Goal: Task Accomplishment & Management: Manage account settings

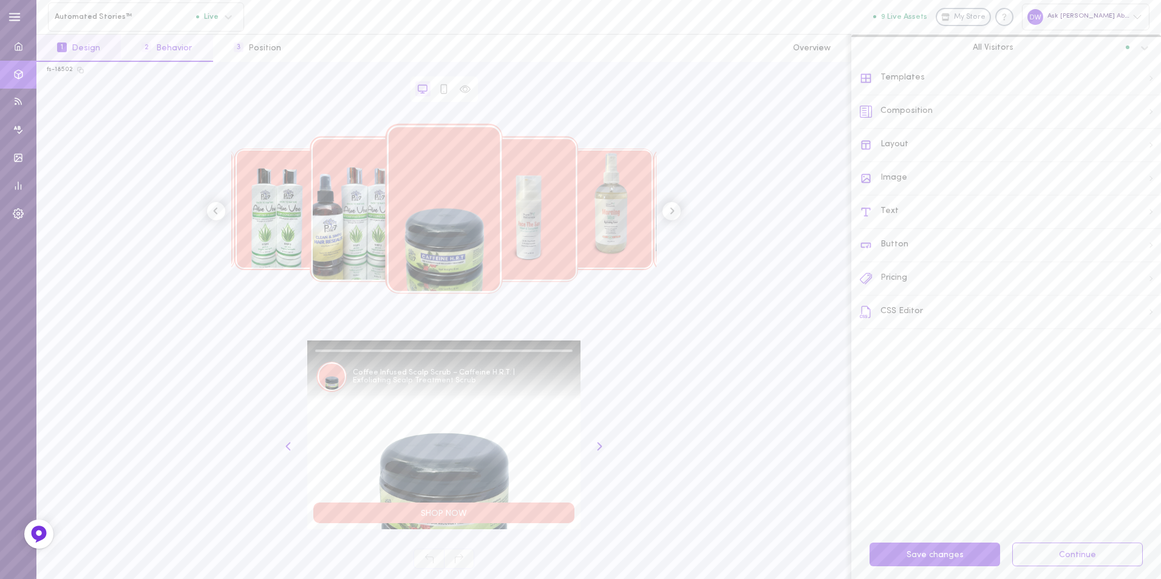
click at [180, 53] on button "2 Behavior" at bounding box center [167, 48] width 92 height 27
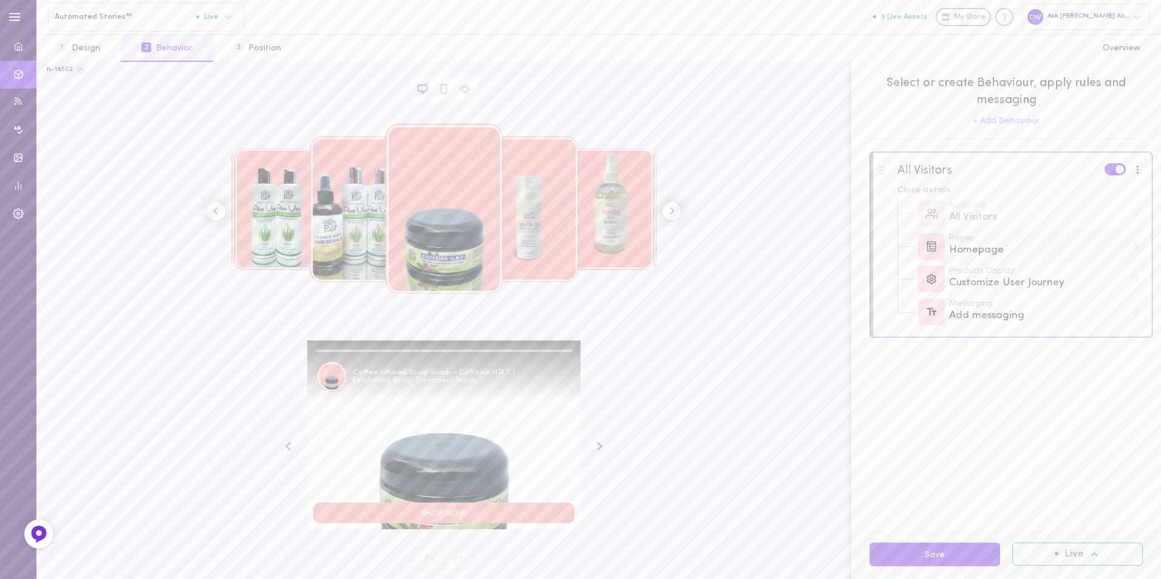
click at [1052, 257] on div "Homepage" at bounding box center [1038, 250] width 178 height 15
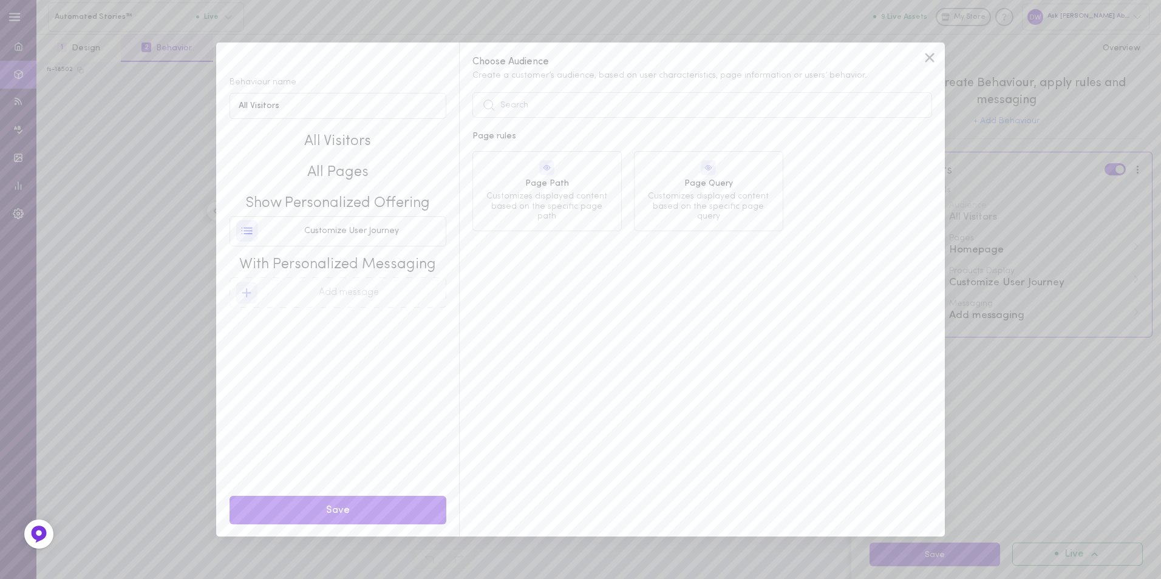
click at [323, 168] on span "All Pages" at bounding box center [337, 173] width 217 height 21
click at [924, 56] on icon at bounding box center [929, 58] width 18 height 18
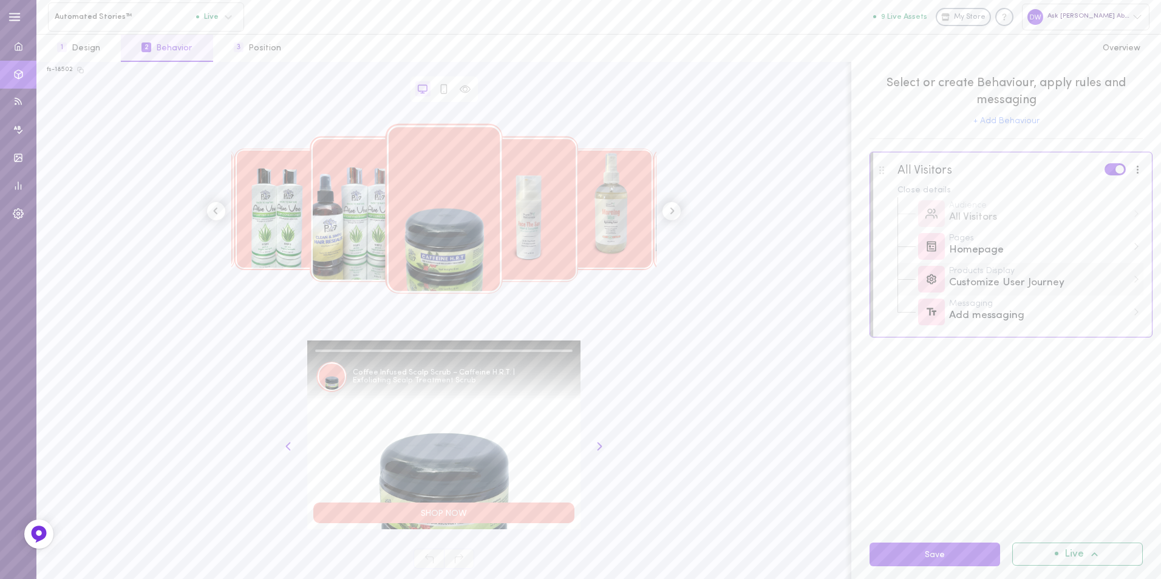
click at [1062, 263] on div "Products Display Customize User Journey" at bounding box center [1020, 279] width 246 height 33
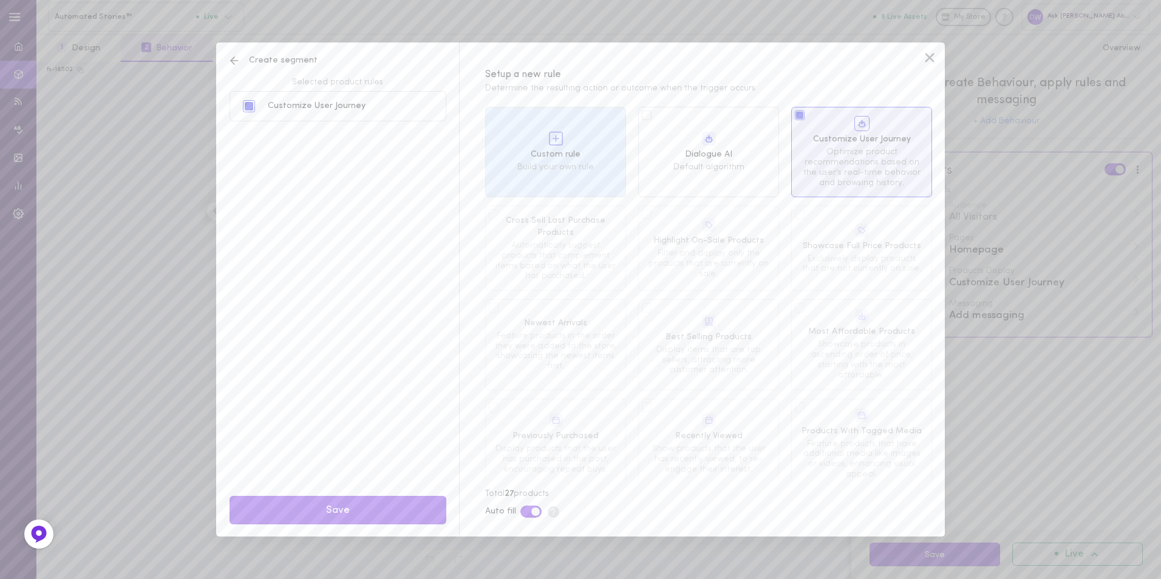
click at [1069, 239] on div "Create segment Selected product rules Customize User Journey Save Setup a new r…" at bounding box center [580, 289] width 1161 height 579
click at [929, 58] on icon at bounding box center [929, 57] width 9 height 9
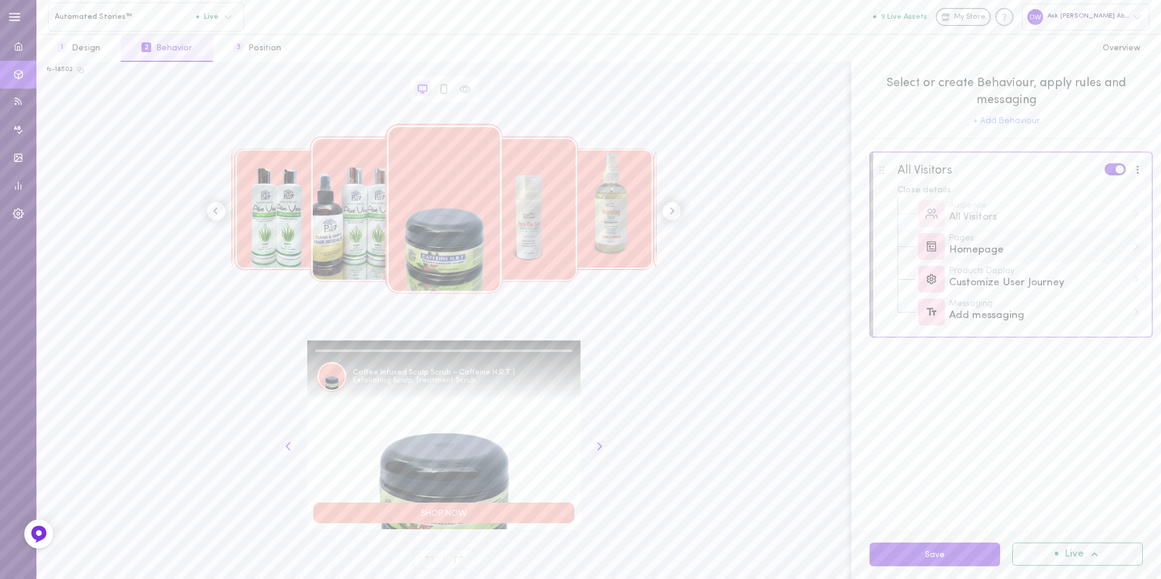
click at [1024, 254] on div "Homepage" at bounding box center [1038, 250] width 178 height 15
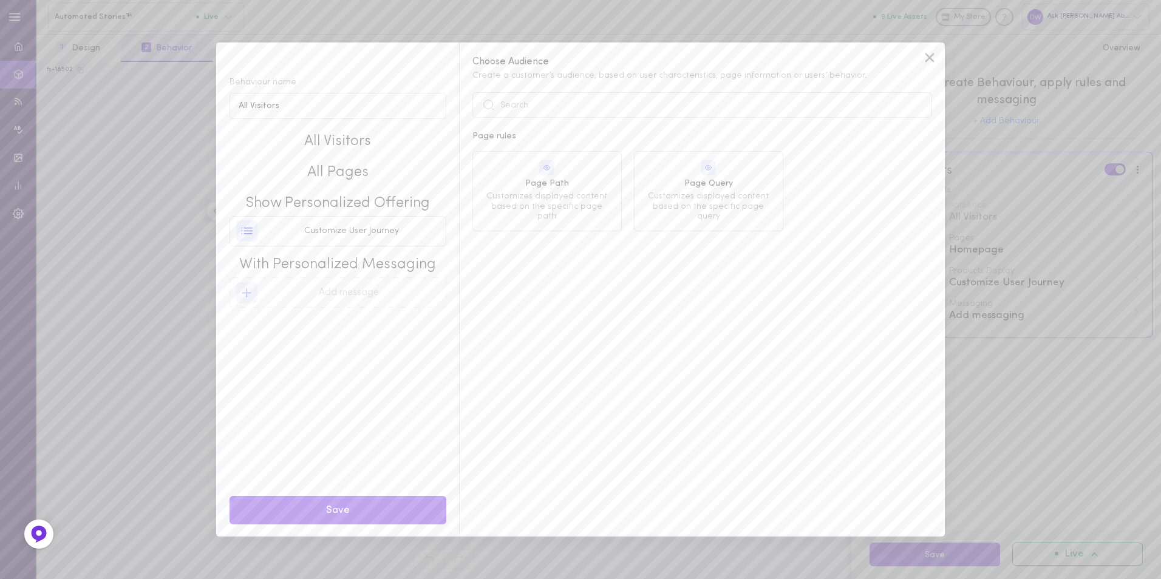
click at [927, 58] on icon at bounding box center [929, 58] width 18 height 18
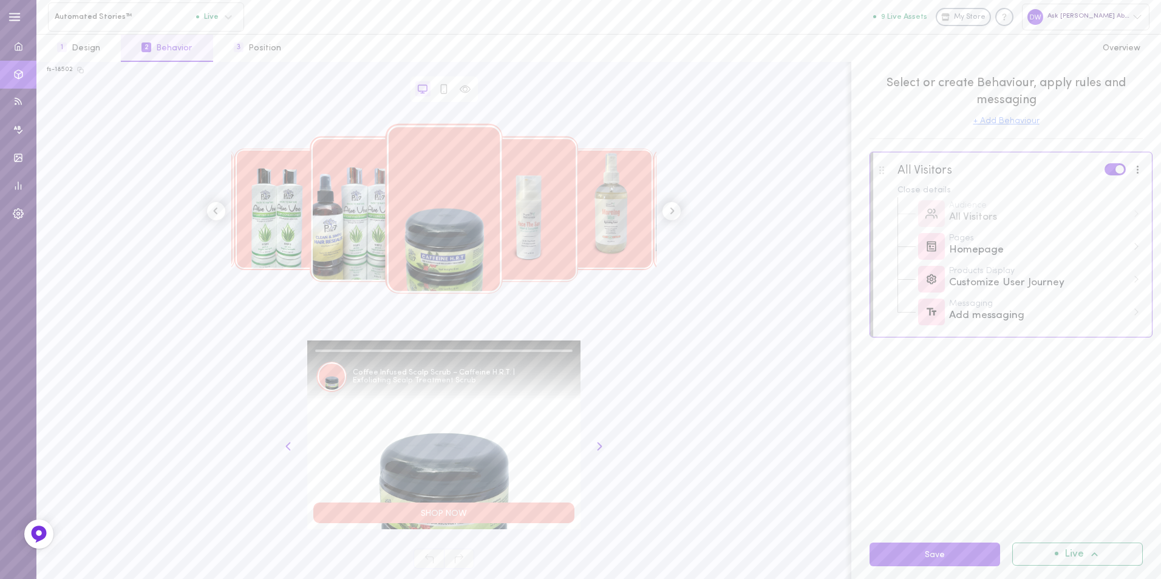
click at [1022, 121] on button "+ Add Behaviour" at bounding box center [1006, 121] width 66 height 8
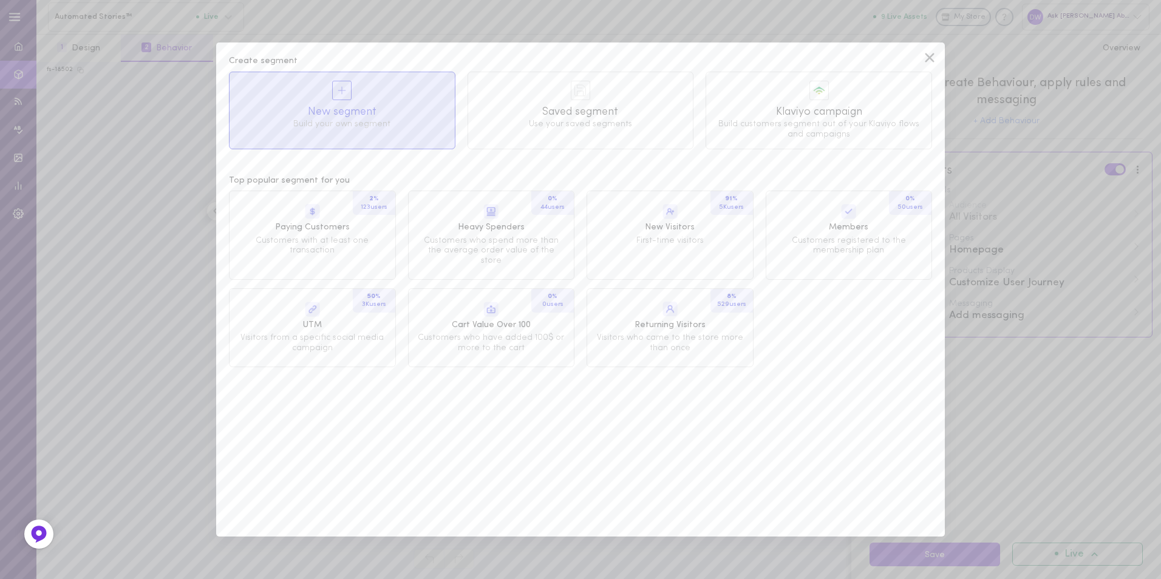
click at [398, 113] on span "New segment" at bounding box center [342, 111] width 208 height 15
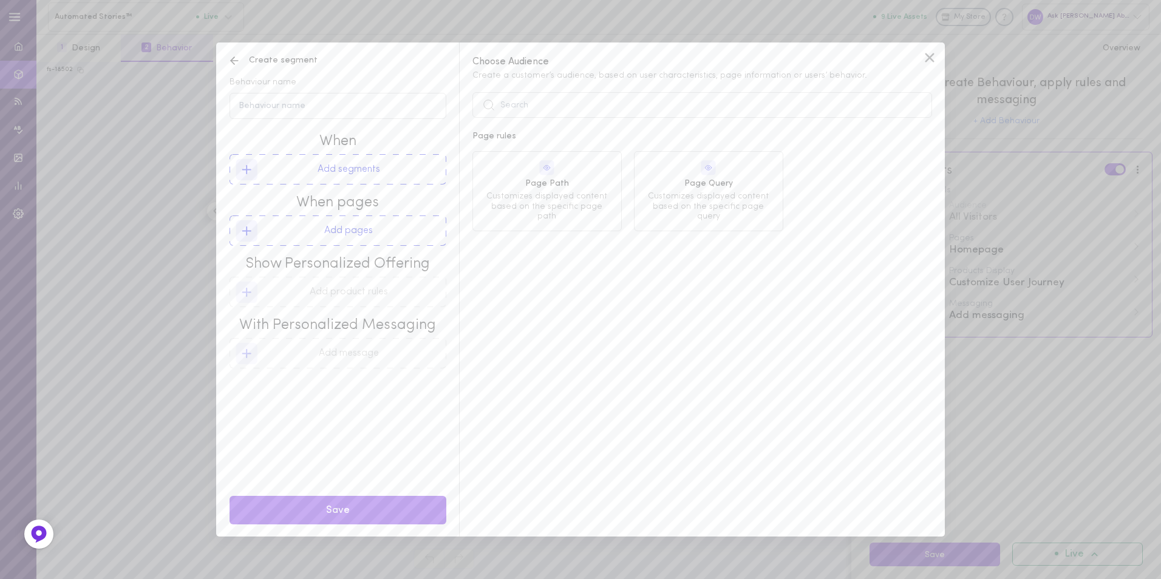
click at [423, 202] on span "When pages" at bounding box center [337, 203] width 217 height 21
click at [347, 115] on input "Behaviour name" at bounding box center [337, 106] width 217 height 26
type input "Homepage"
click at [347, 167] on button "Add segments" at bounding box center [337, 169] width 217 height 30
click at [363, 228] on button "Add pages" at bounding box center [337, 231] width 217 height 30
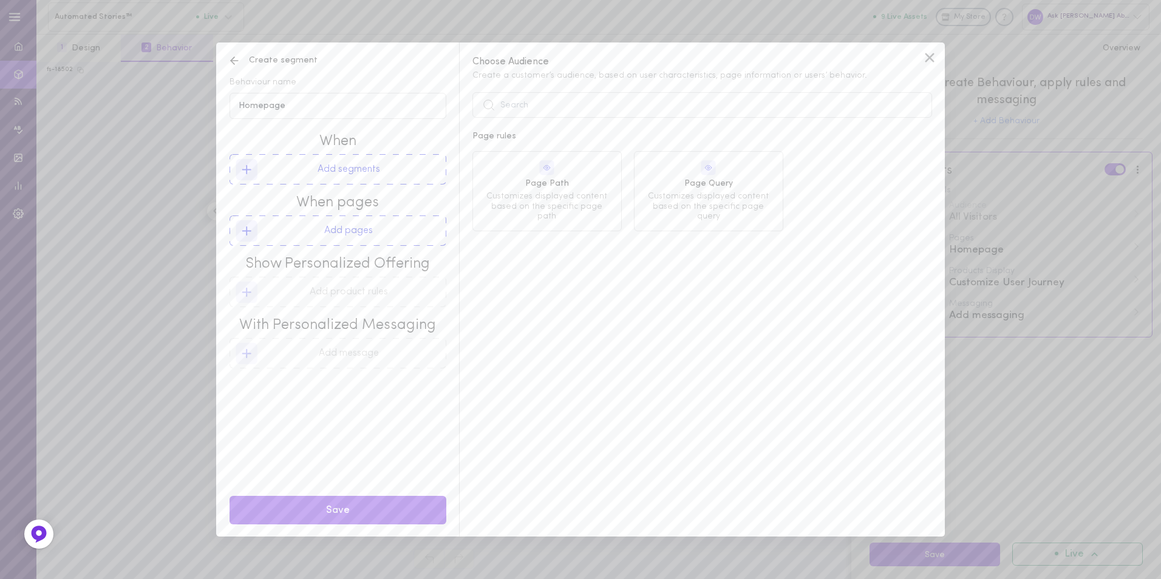
click at [683, 223] on div "Page Query Customizes displayed content based on the specific page query" at bounding box center [708, 191] width 149 height 80
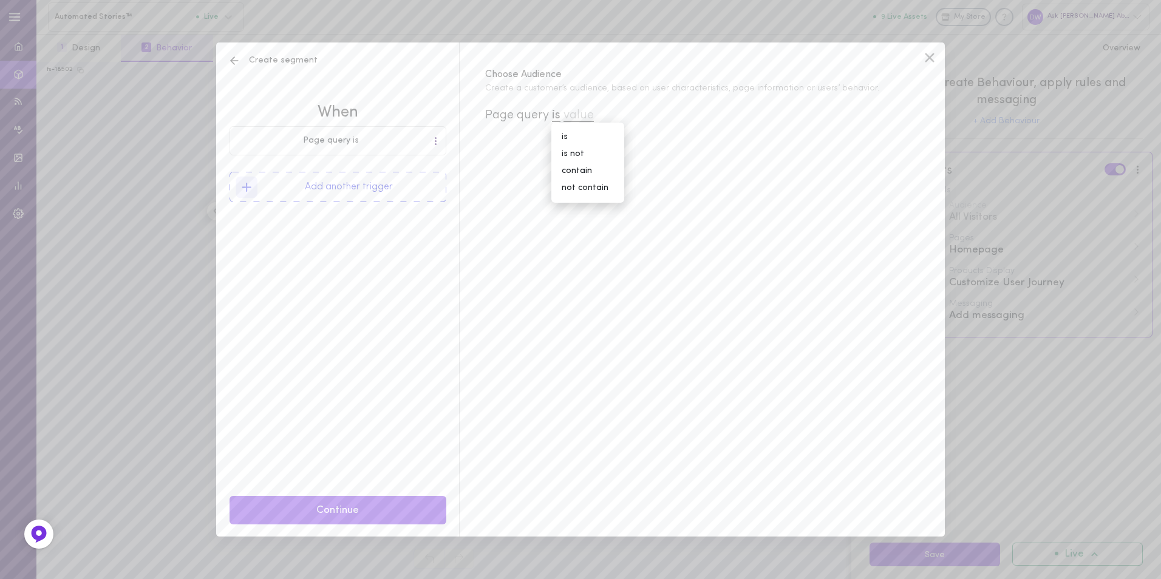
click at [239, 61] on icon at bounding box center [234, 61] width 12 height 12
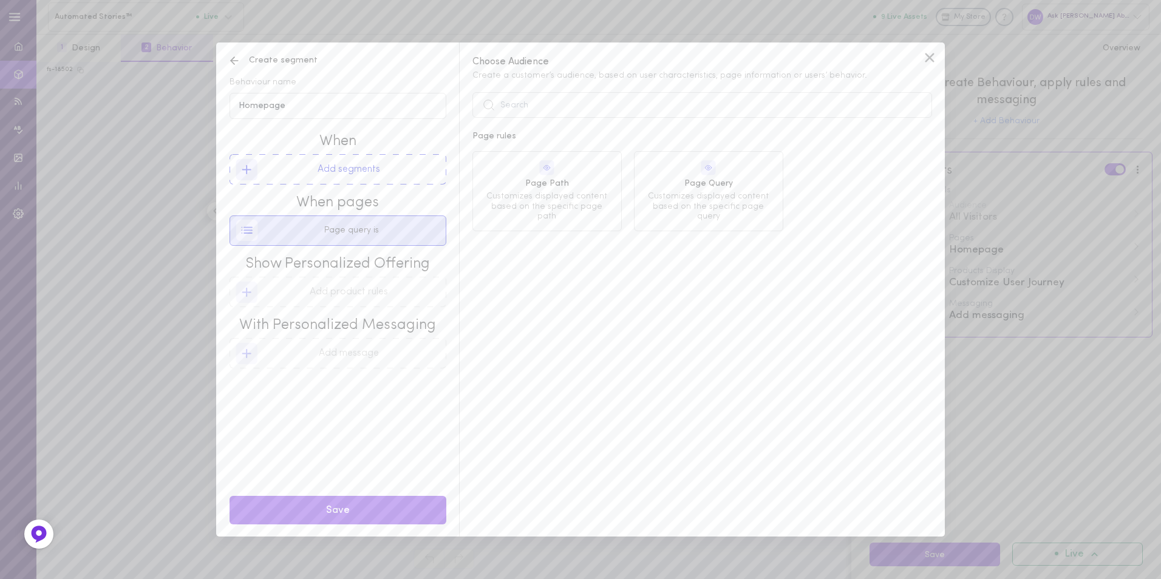
click at [399, 226] on div "Page query is" at bounding box center [337, 230] width 203 height 29
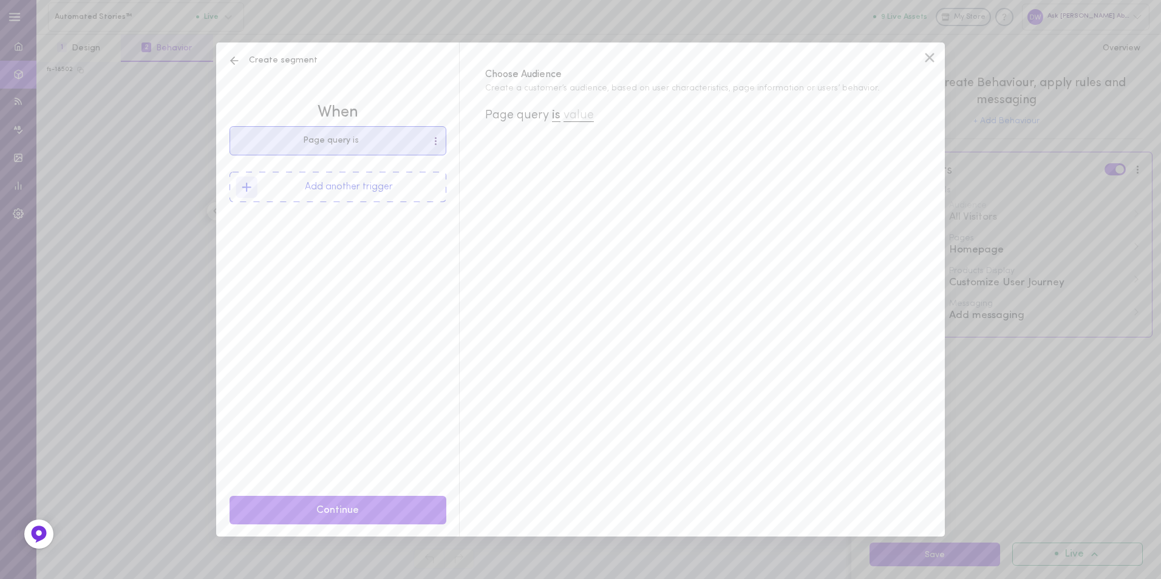
click at [383, 143] on div "Page query is" at bounding box center [331, 141] width 202 height 8
click at [432, 137] on div at bounding box center [435, 140] width 7 height 13
click at [416, 169] on div "Remove" at bounding box center [408, 166] width 59 height 27
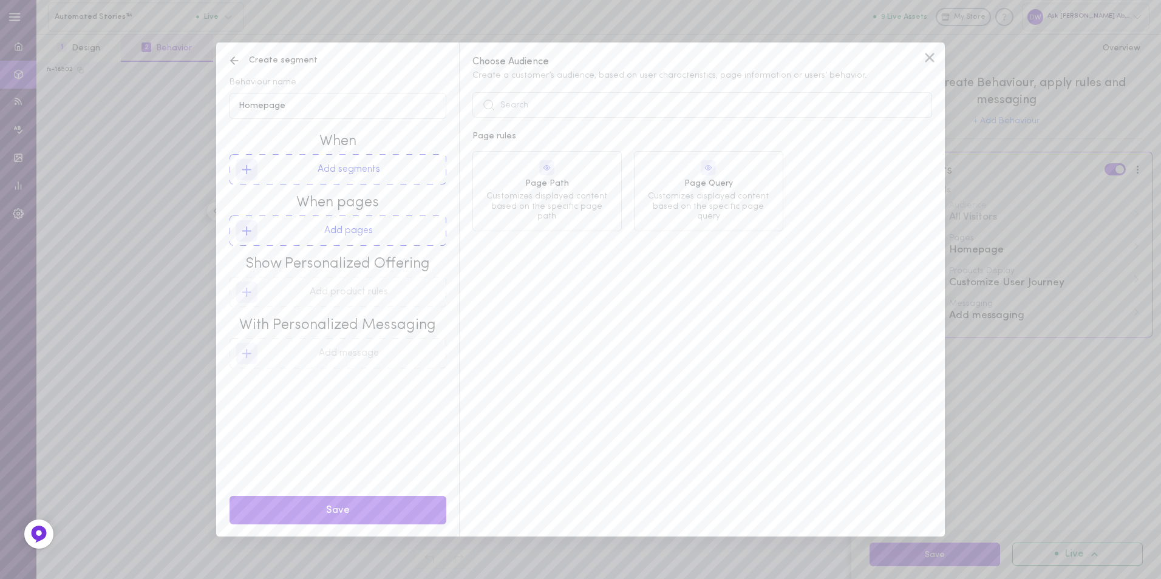
click at [546, 205] on span "Customizes displayed content based on the specific page path" at bounding box center [546, 207] width 131 height 30
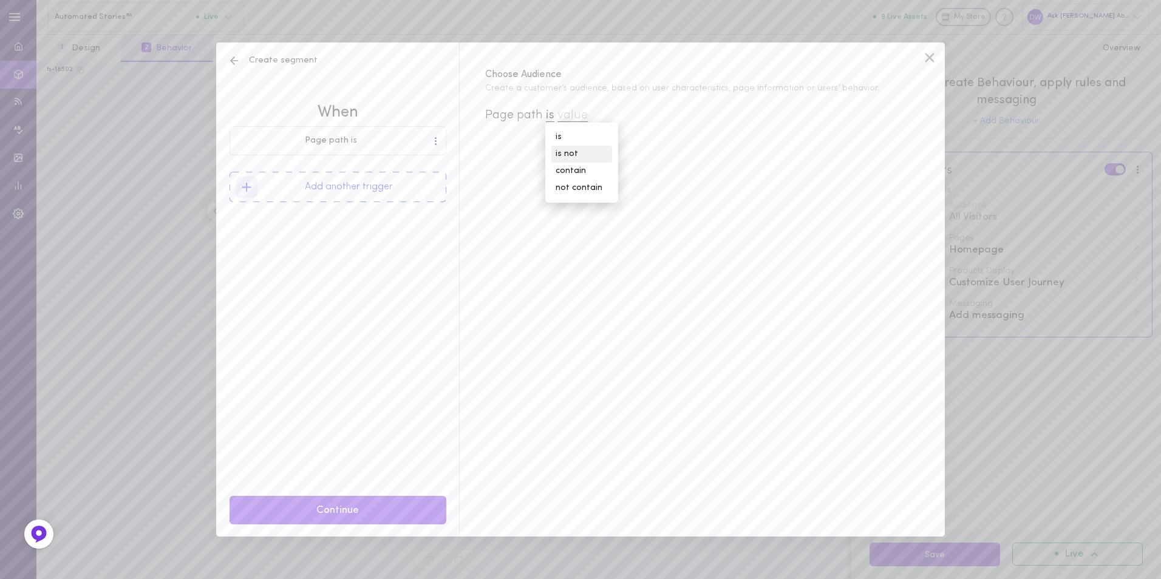
click at [594, 151] on div "is not" at bounding box center [581, 154] width 61 height 17
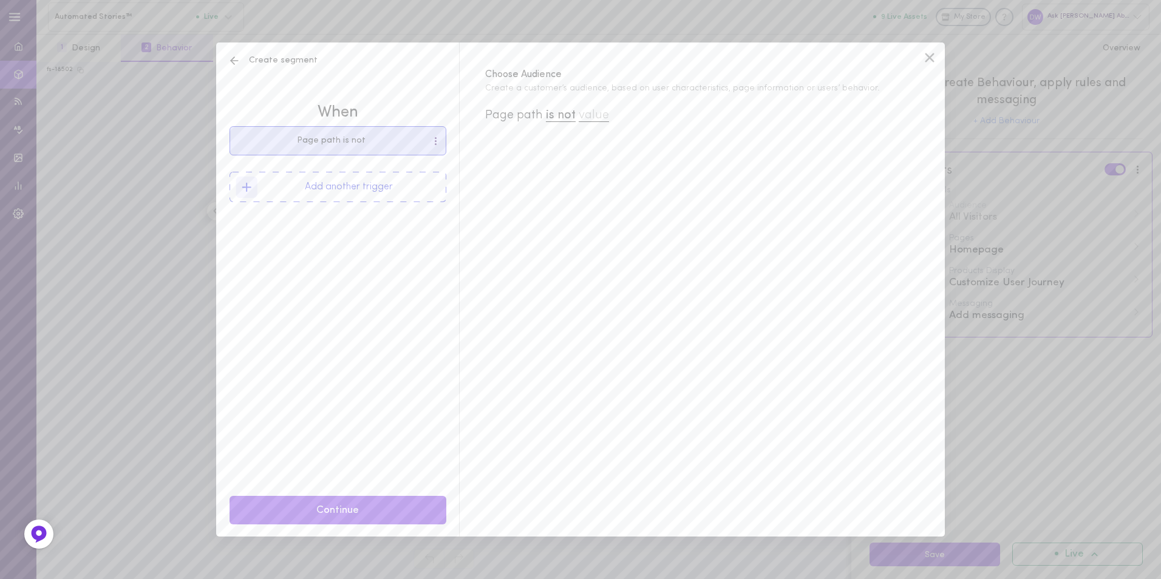
click at [385, 146] on div "Page path is not" at bounding box center [338, 140] width 216 height 13
click at [591, 118] on span "value" at bounding box center [594, 115] width 30 height 13
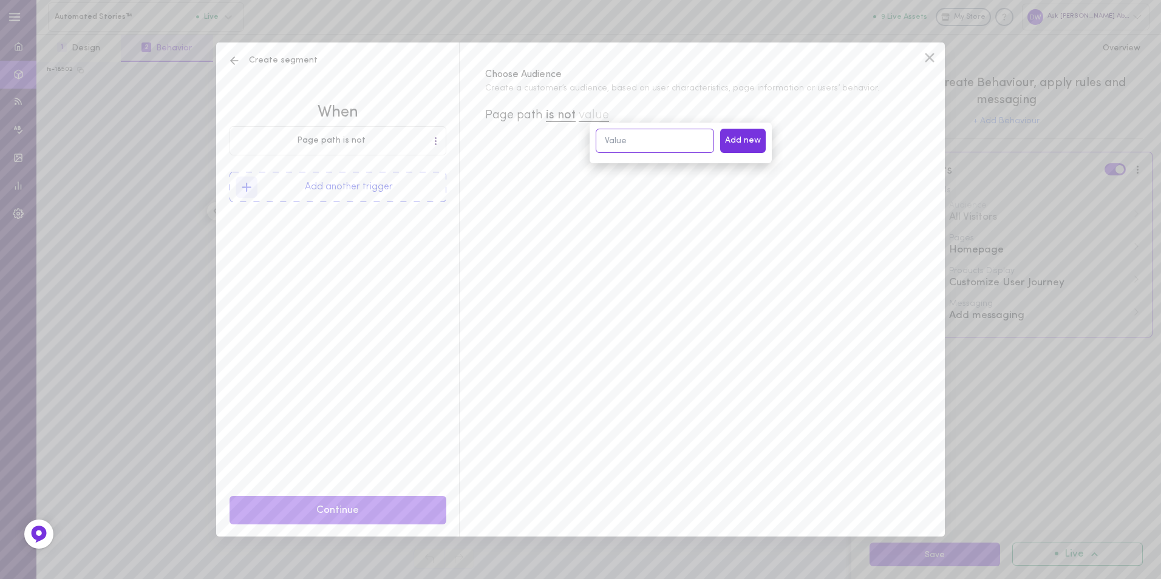
click at [636, 140] on input at bounding box center [655, 141] width 118 height 24
paste input "/pages/free-detox-food-guide"
type input "/pages/free-detox-food-guide"
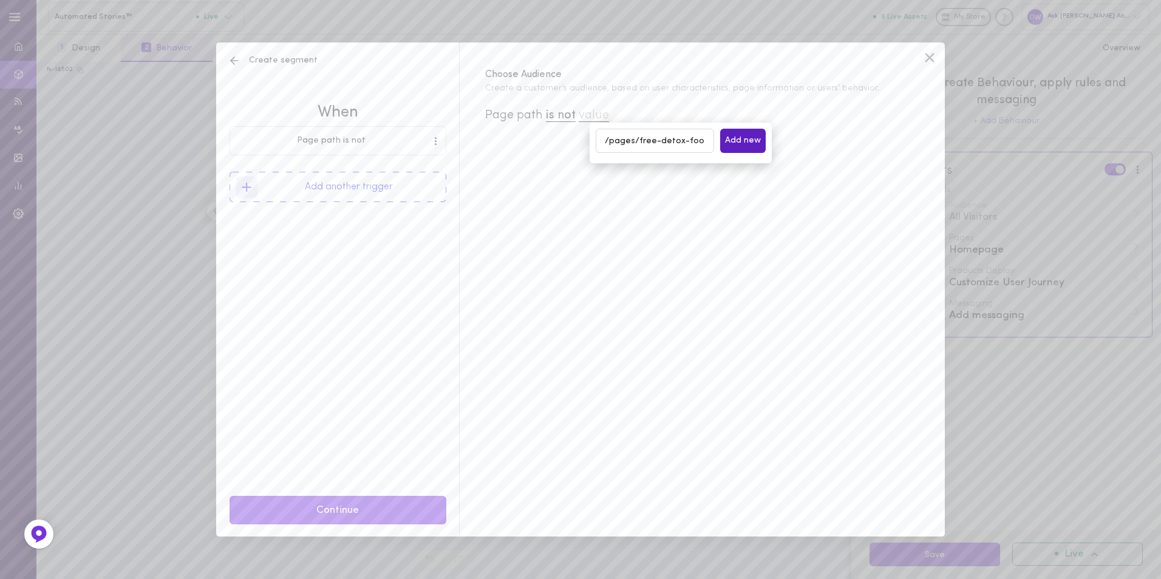
click at [748, 148] on button "Add new" at bounding box center [743, 141] width 46 height 24
click at [750, 229] on div "Choose Audience Create a customer’s audience, based on user characteristics, pa…" at bounding box center [702, 289] width 486 height 494
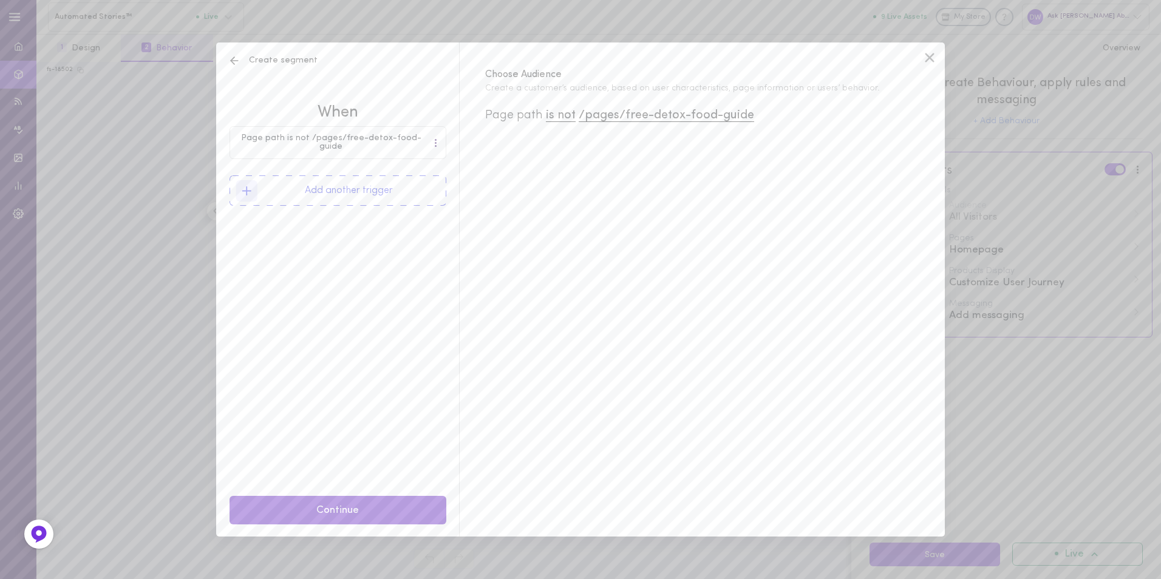
click at [386, 517] on button "Continue" at bounding box center [337, 510] width 217 height 29
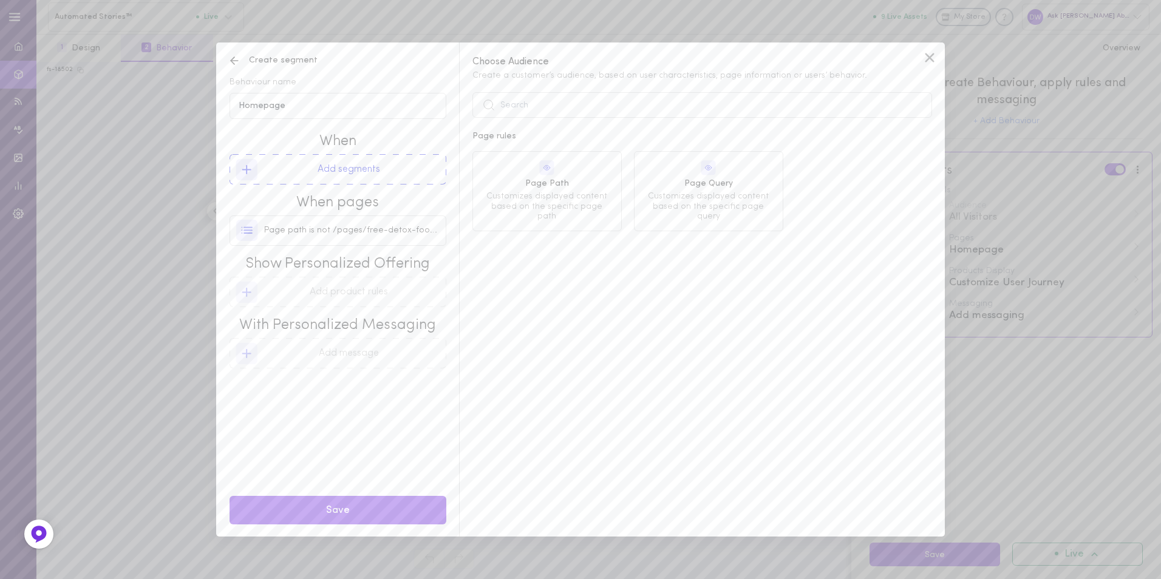
click at [342, 162] on button "Add segments" at bounding box center [337, 169] width 217 height 30
drag, startPoint x: 316, startPoint y: 100, endPoint x: 217, endPoint y: 100, distance: 99.6
click at [217, 100] on div "Behaviour name Homepage When Add segments When pages Page path is not /pages/fr…" at bounding box center [337, 289] width 243 height 494
type input "Landing Page exclusions"
click at [555, 197] on span "Identifies users as members or non-members for targeted engagement" at bounding box center [546, 212] width 131 height 30
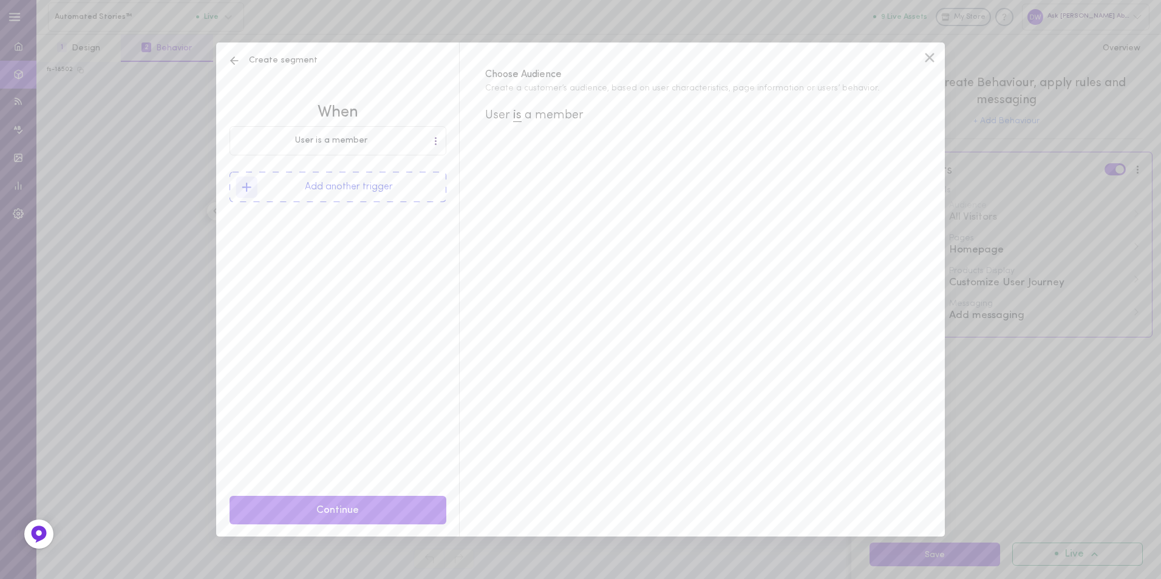
click at [517, 115] on span "is" at bounding box center [517, 115] width 8 height 13
click at [575, 115] on span "member" at bounding box center [559, 115] width 49 height 12
click at [435, 140] on span at bounding box center [436, 141] width 2 height 2
click at [422, 165] on div "Remove" at bounding box center [408, 166] width 59 height 27
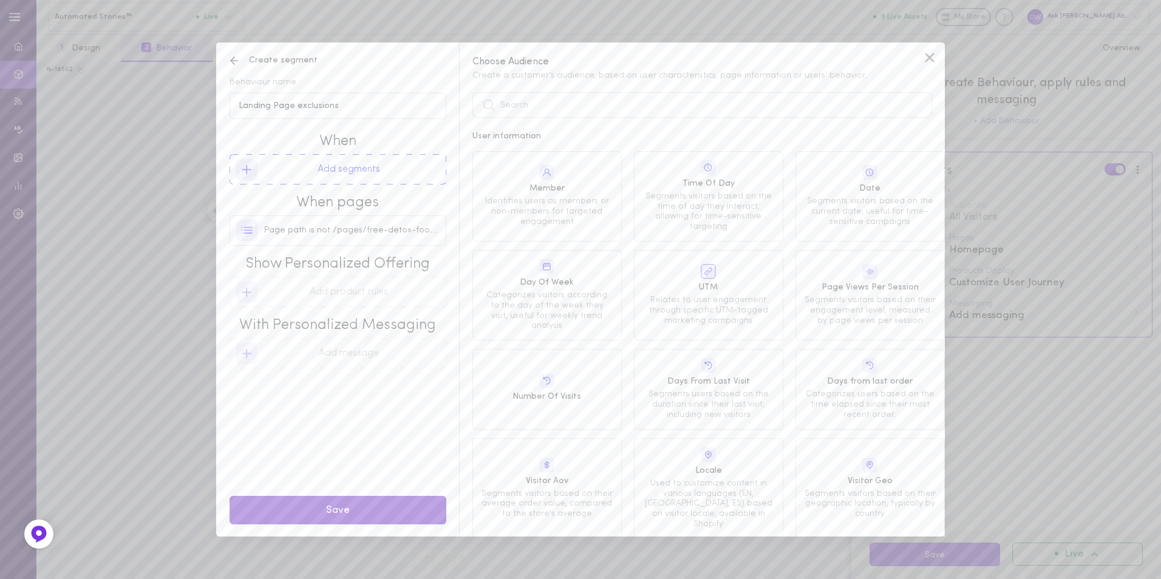
click at [398, 497] on button "Save" at bounding box center [337, 510] width 217 height 29
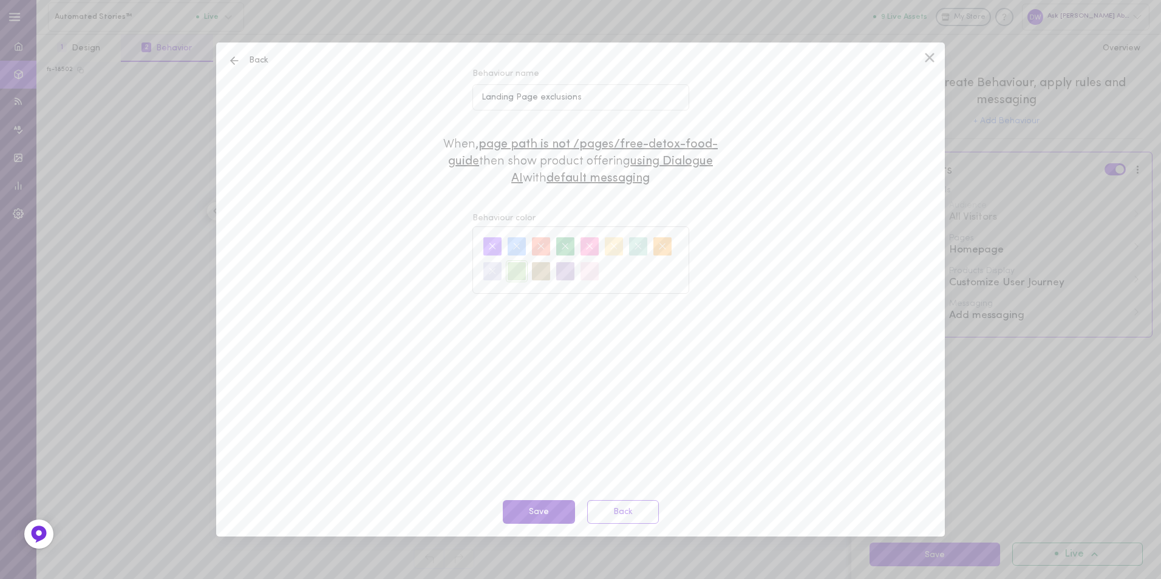
click at [546, 505] on button "Save" at bounding box center [539, 512] width 72 height 24
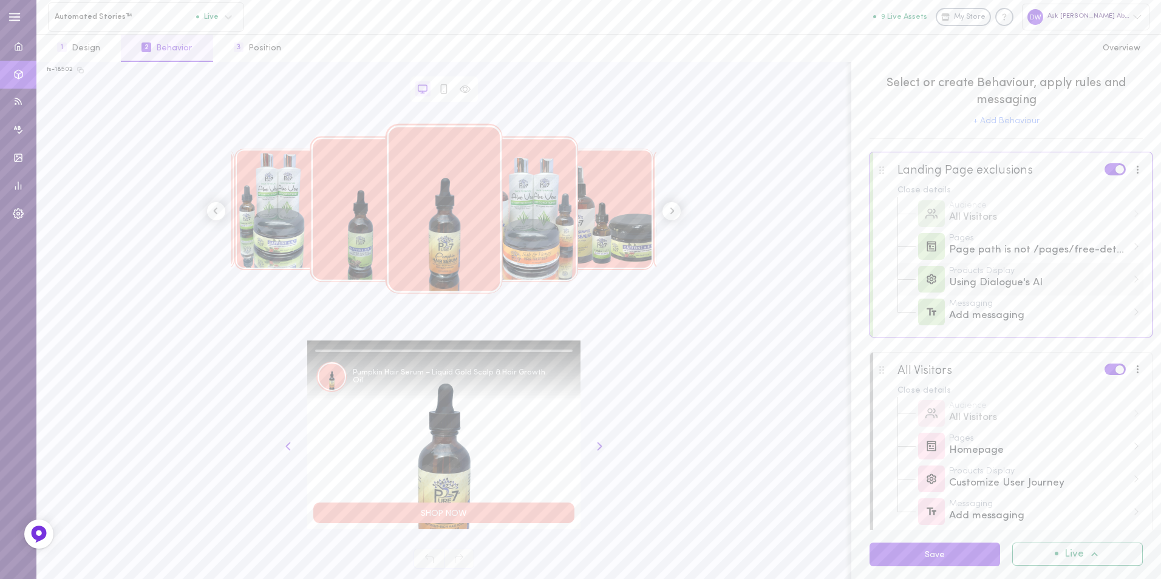
click at [1088, 282] on div "Using Dialogue's AI" at bounding box center [1038, 283] width 178 height 15
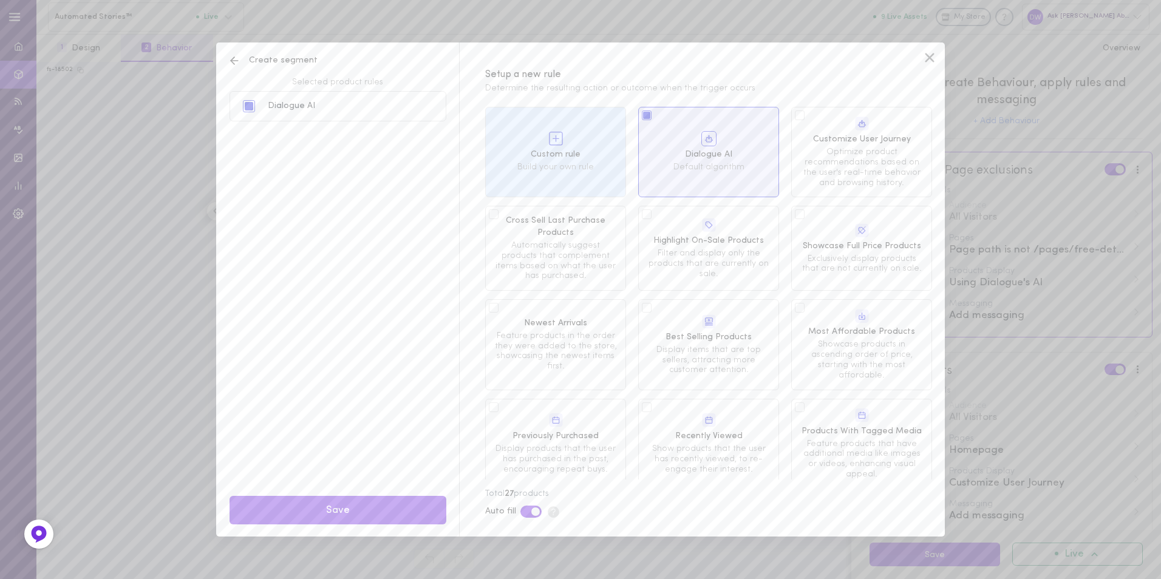
click at [820, 148] on span "Optimize product recommendations based on the user's real-time behavior and bro…" at bounding box center [861, 168] width 123 height 41
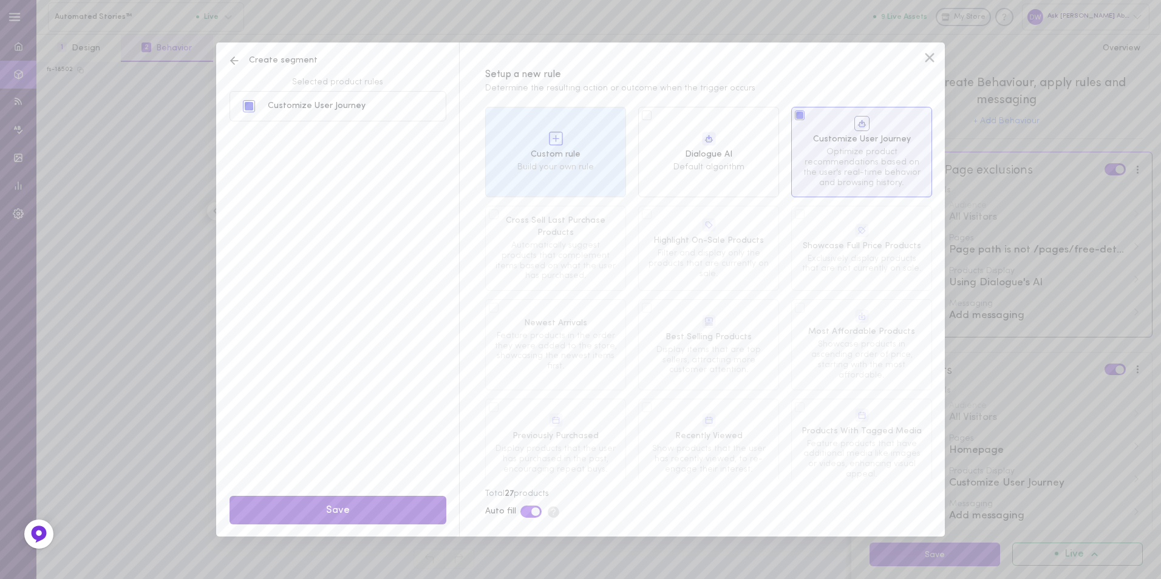
click at [426, 497] on button "Save" at bounding box center [337, 510] width 217 height 29
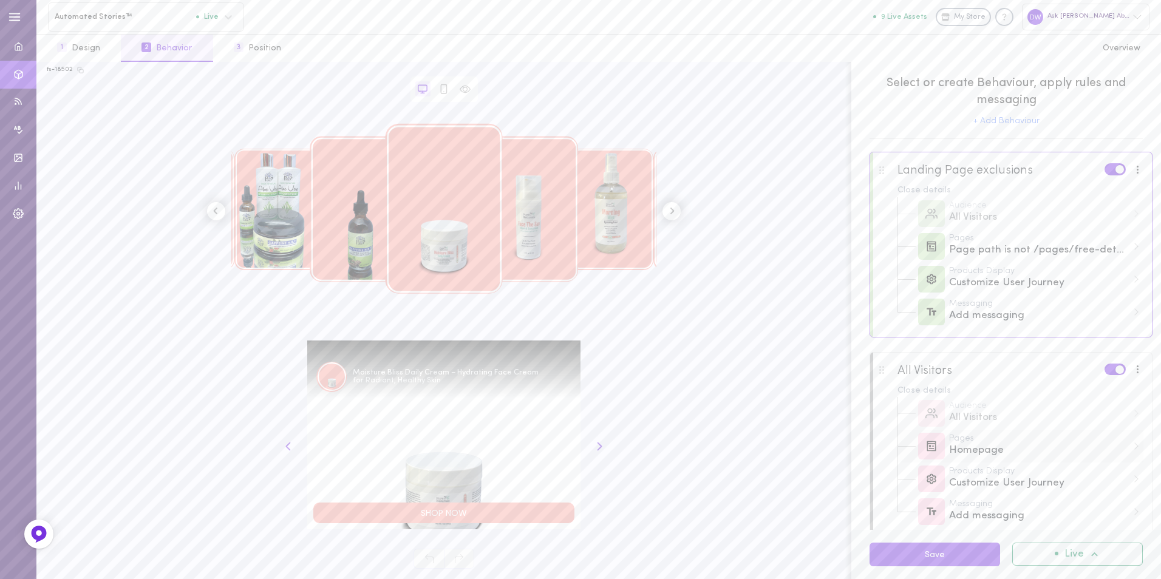
click at [1049, 457] on div "Homepage" at bounding box center [1038, 450] width 178 height 15
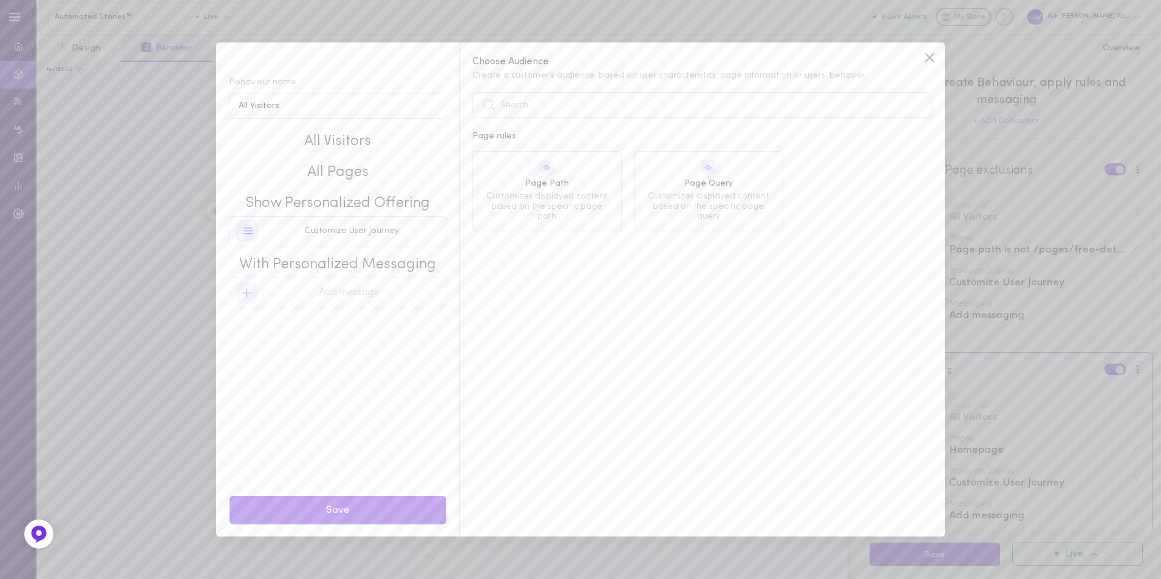
click at [351, 176] on span "All Pages" at bounding box center [337, 173] width 217 height 21
click at [922, 55] on icon at bounding box center [929, 58] width 18 height 18
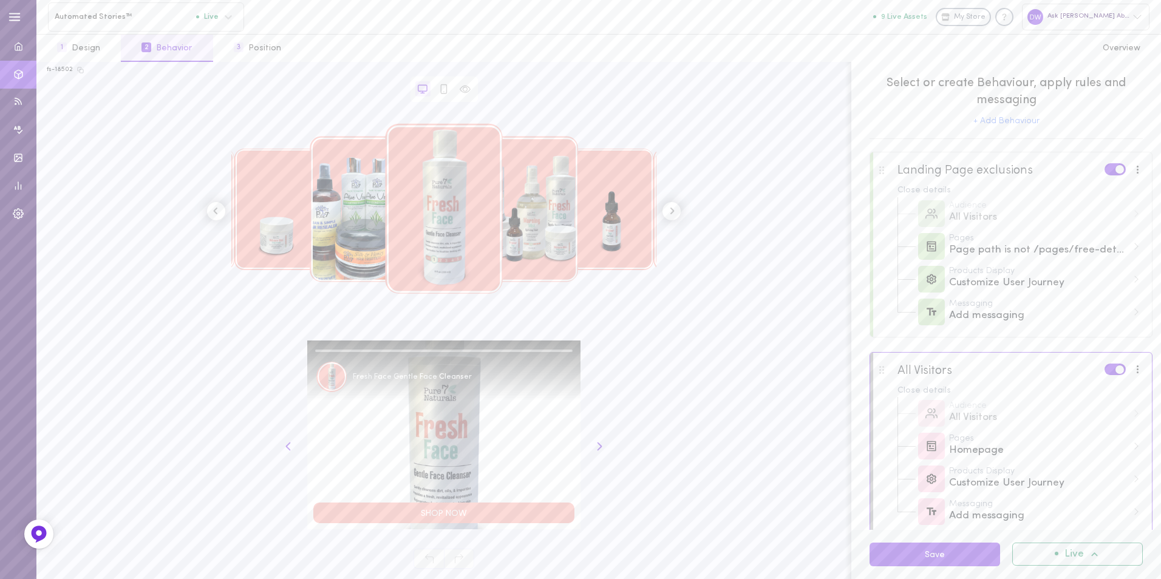
click at [1115, 369] on span at bounding box center [1119, 369] width 8 height 8
click at [0, 0] on input "checkbox" at bounding box center [0, 0] width 0 height 0
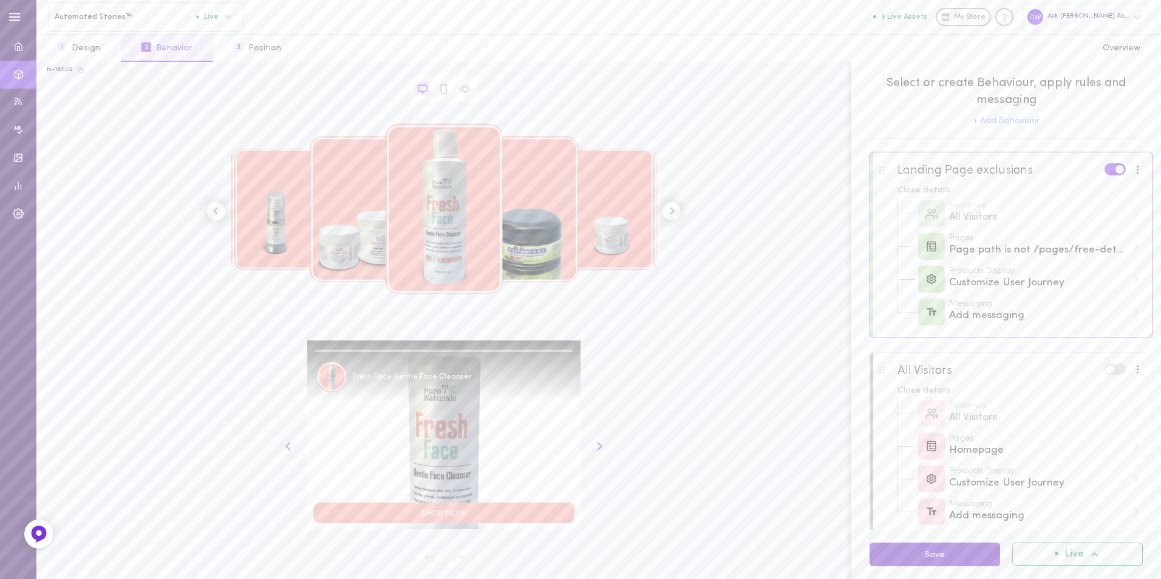
click at [929, 553] on button "Save" at bounding box center [934, 555] width 131 height 24
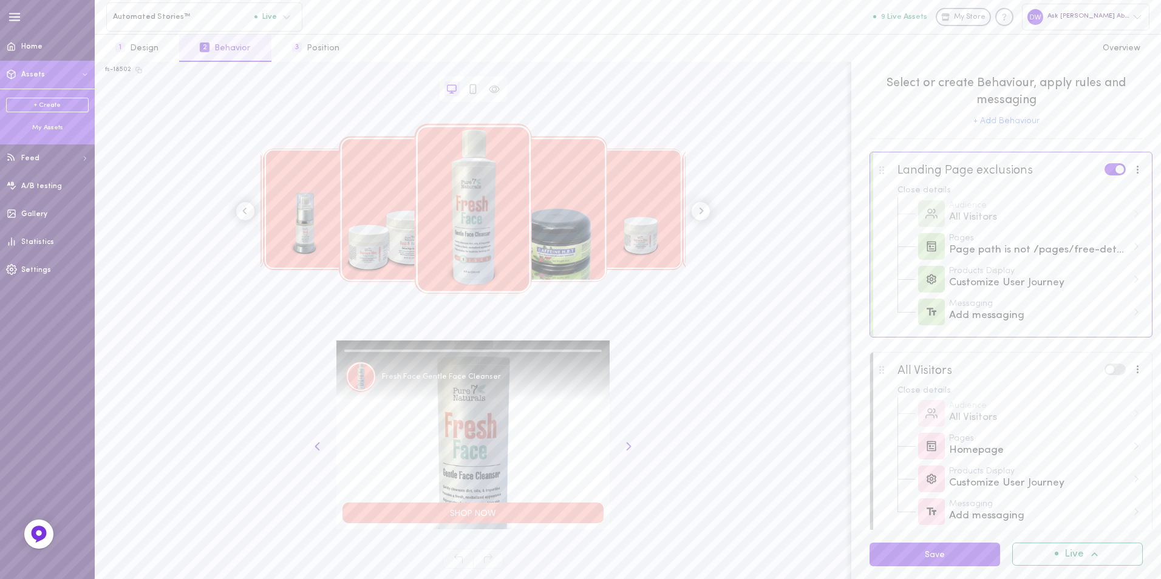
click at [38, 126] on div "My Assets" at bounding box center [47, 127] width 83 height 9
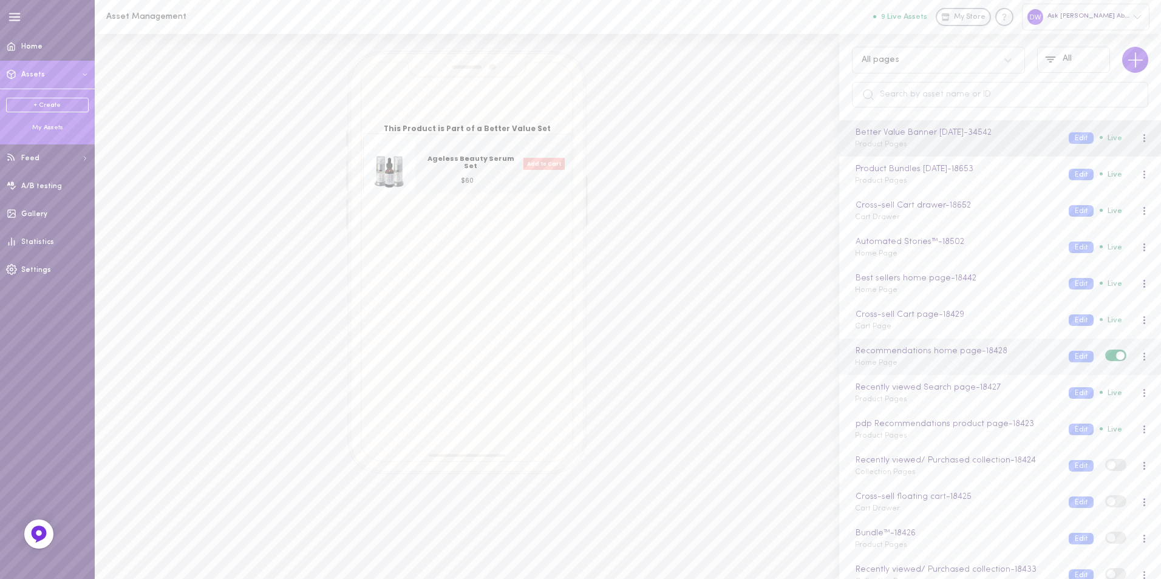
click at [1015, 368] on div "Recommendations home page - 18428 Home Page" at bounding box center [953, 357] width 214 height 24
click at [1069, 356] on button "Edit" at bounding box center [1081, 357] width 25 height 12
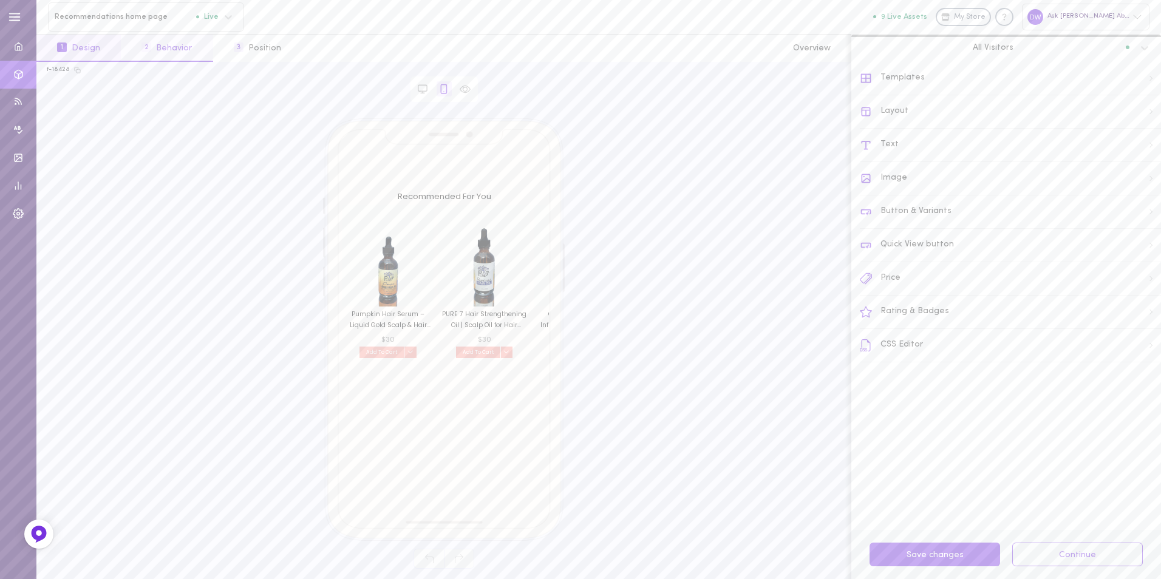
click at [189, 54] on button "2 Behavior" at bounding box center [167, 48] width 92 height 27
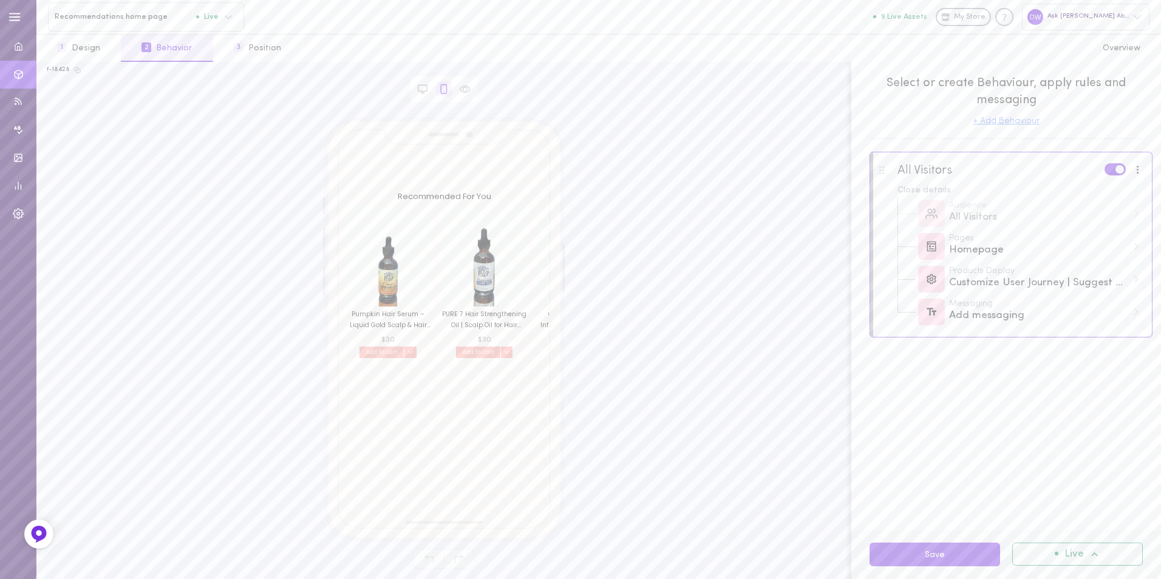
click at [1019, 124] on button "+ Add Behaviour" at bounding box center [1006, 121] width 66 height 8
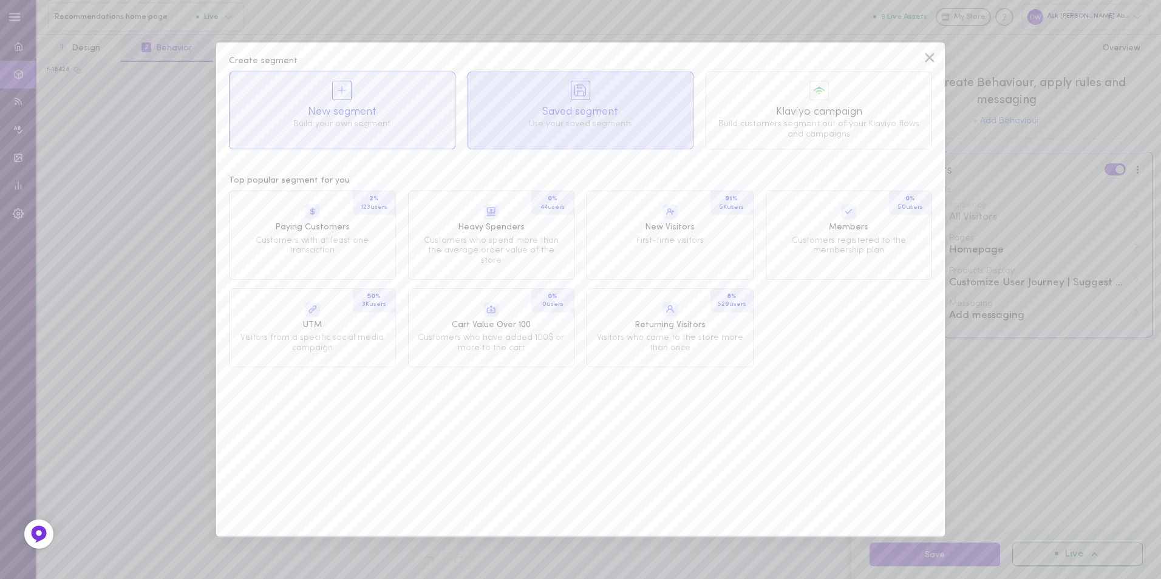
click at [580, 109] on span "Saved segment" at bounding box center [581, 111] width 208 height 15
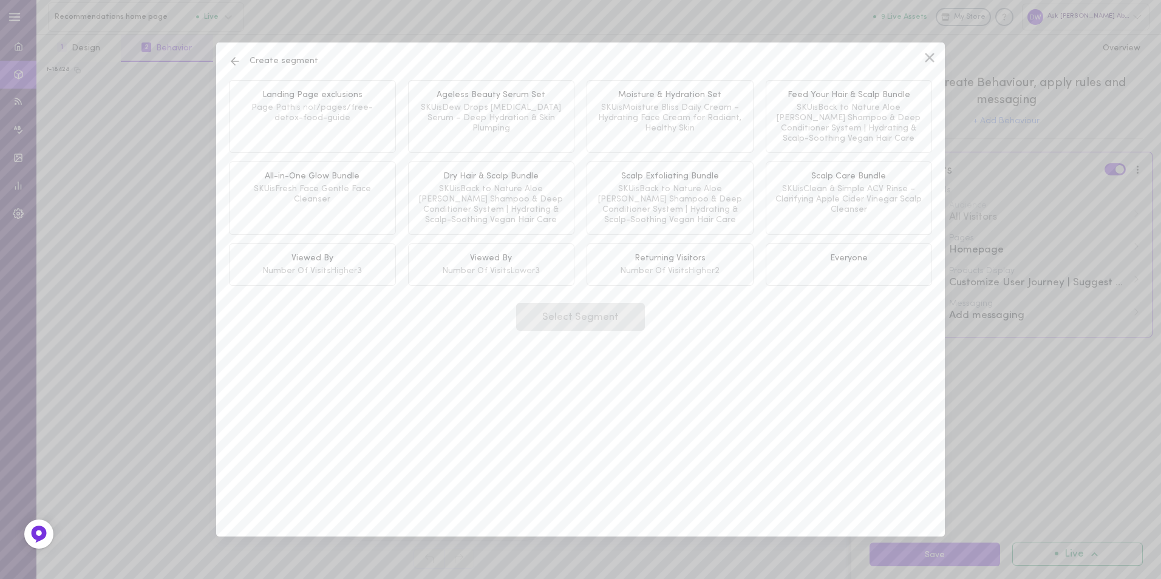
click at [327, 109] on span "/pages/free-detox-food-guide" at bounding box center [323, 112] width 99 height 19
click at [583, 319] on button "Select Segment" at bounding box center [580, 317] width 129 height 29
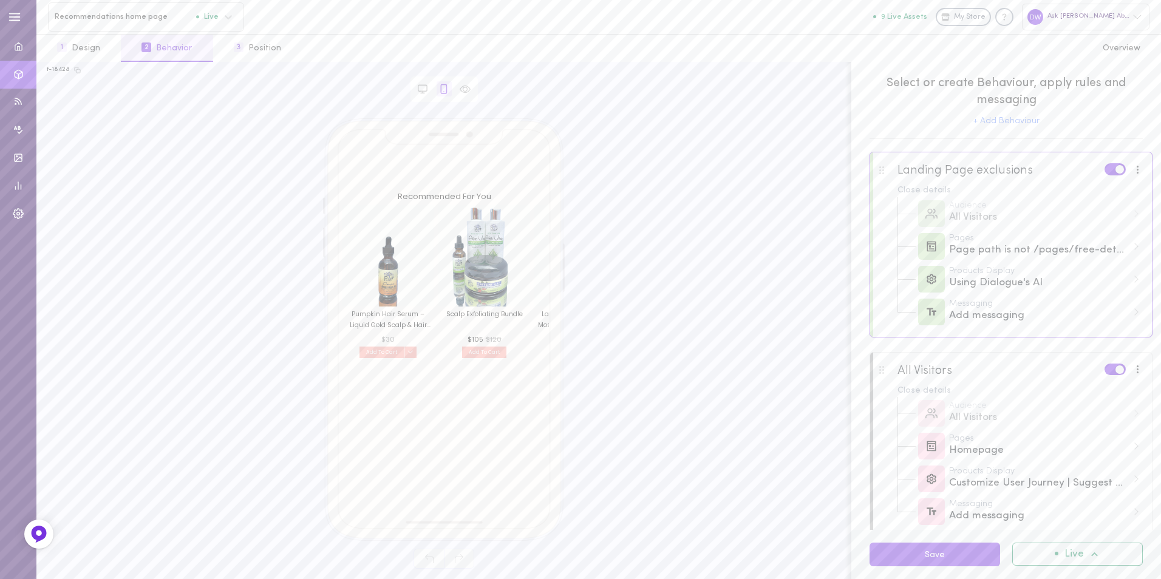
click at [1115, 373] on span at bounding box center [1119, 369] width 8 height 8
click at [0, 0] on input "checkbox" at bounding box center [0, 0] width 0 height 0
click at [1130, 171] on div at bounding box center [1138, 169] width 16 height 13
click at [967, 242] on div "Pages" at bounding box center [1038, 238] width 178 height 8
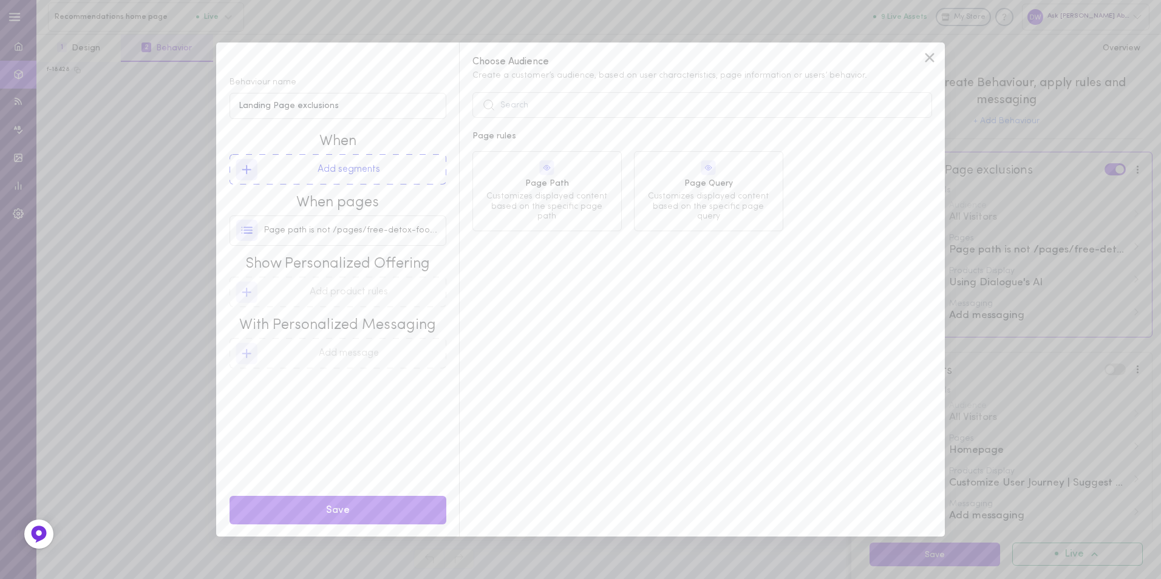
click at [931, 59] on icon at bounding box center [929, 58] width 18 height 18
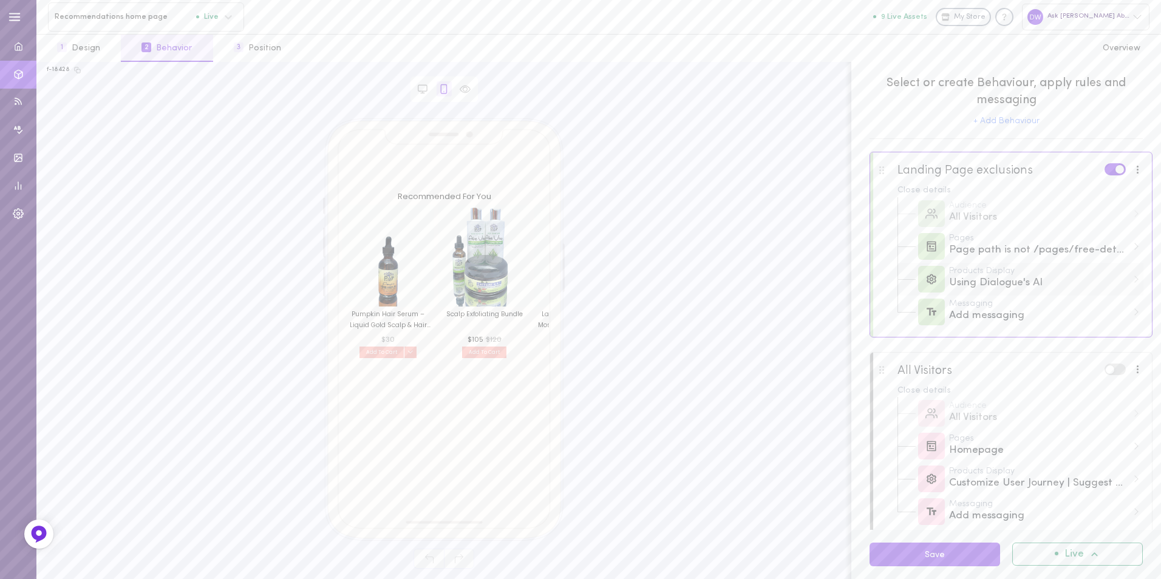
click at [997, 290] on div "Using Dialogue's AI" at bounding box center [1038, 283] width 178 height 15
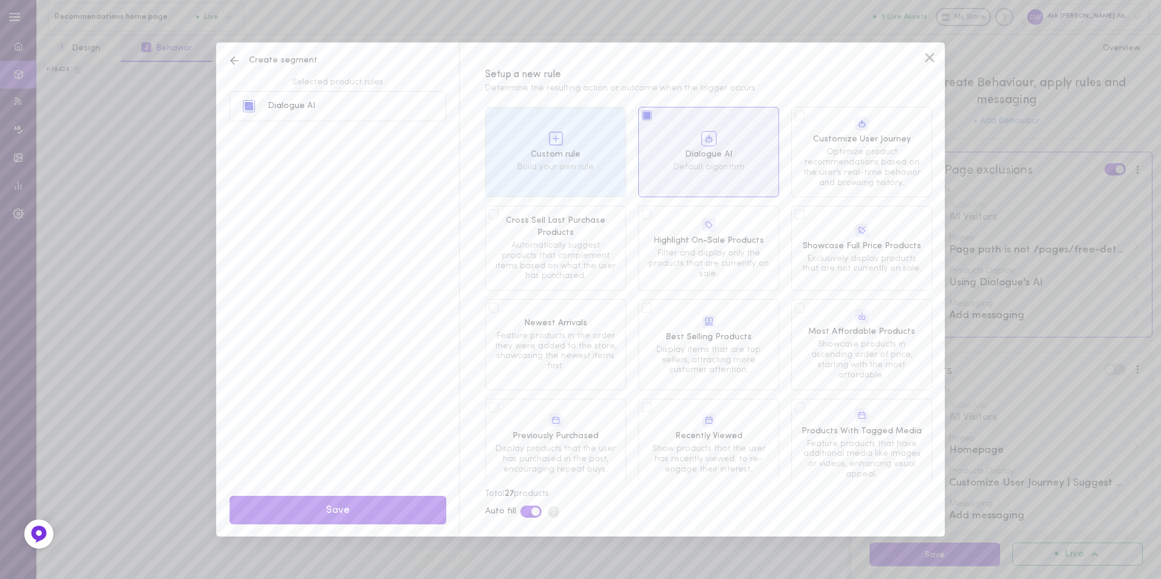
click at [859, 151] on span "Optimize product recommendations based on the user's real-time behavior and bro…" at bounding box center [861, 168] width 123 height 41
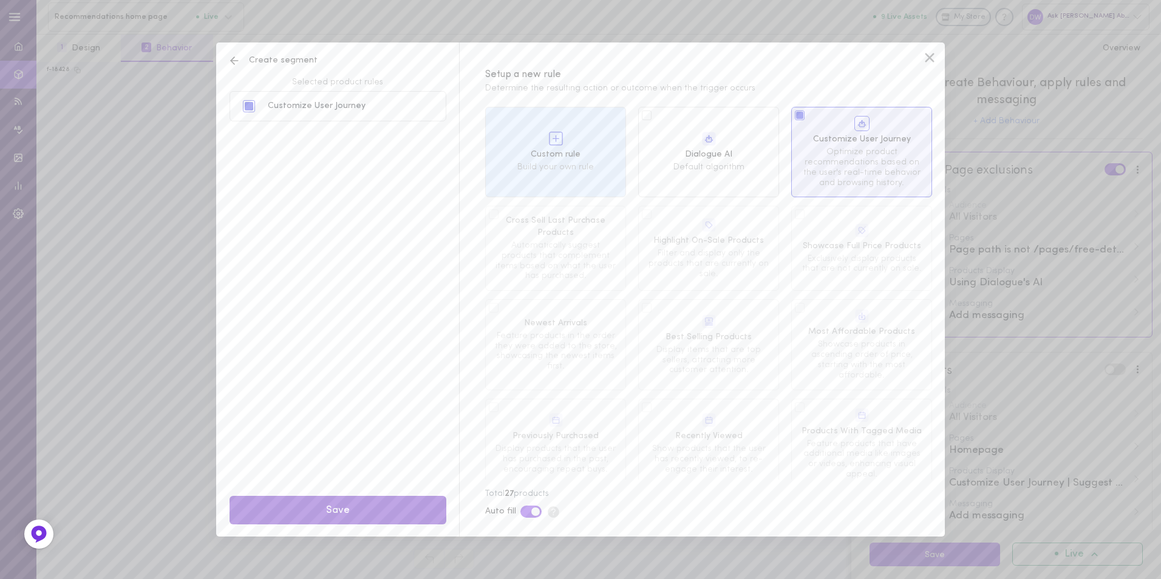
click at [395, 521] on button "Save" at bounding box center [337, 510] width 217 height 29
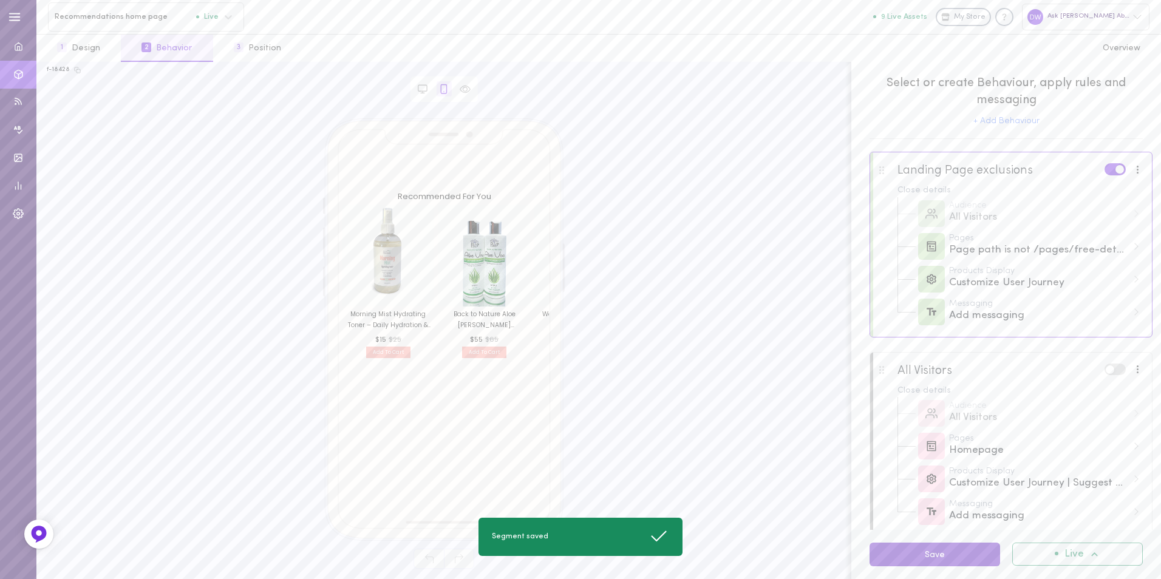
click at [977, 561] on button "Save" at bounding box center [934, 555] width 131 height 24
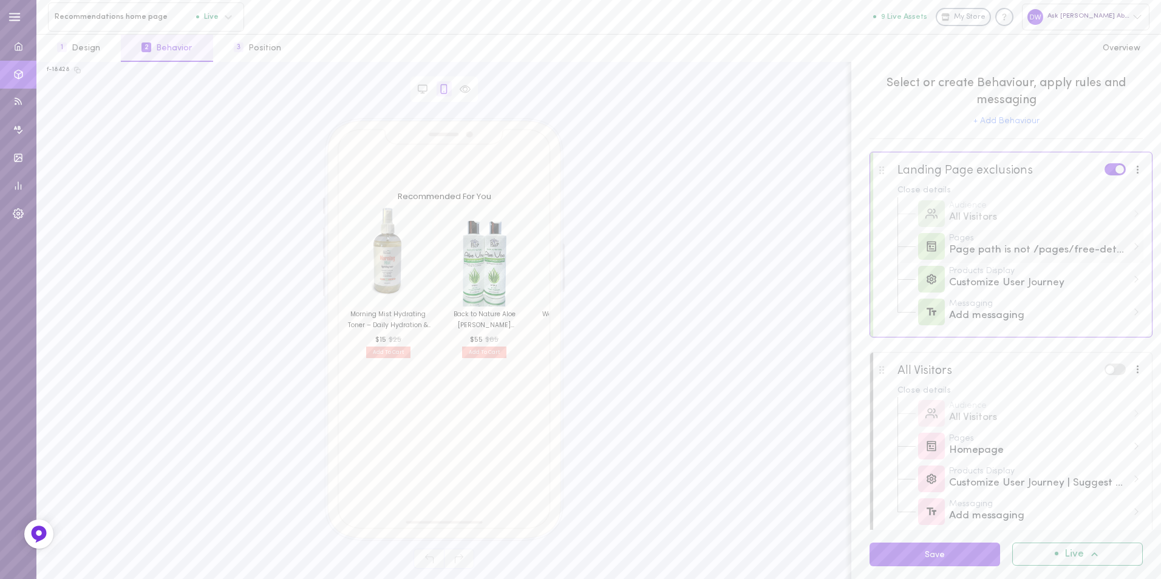
click at [1030, 256] on div "Page path is not /pages/free-detox-food-guide" at bounding box center [1038, 250] width 178 height 15
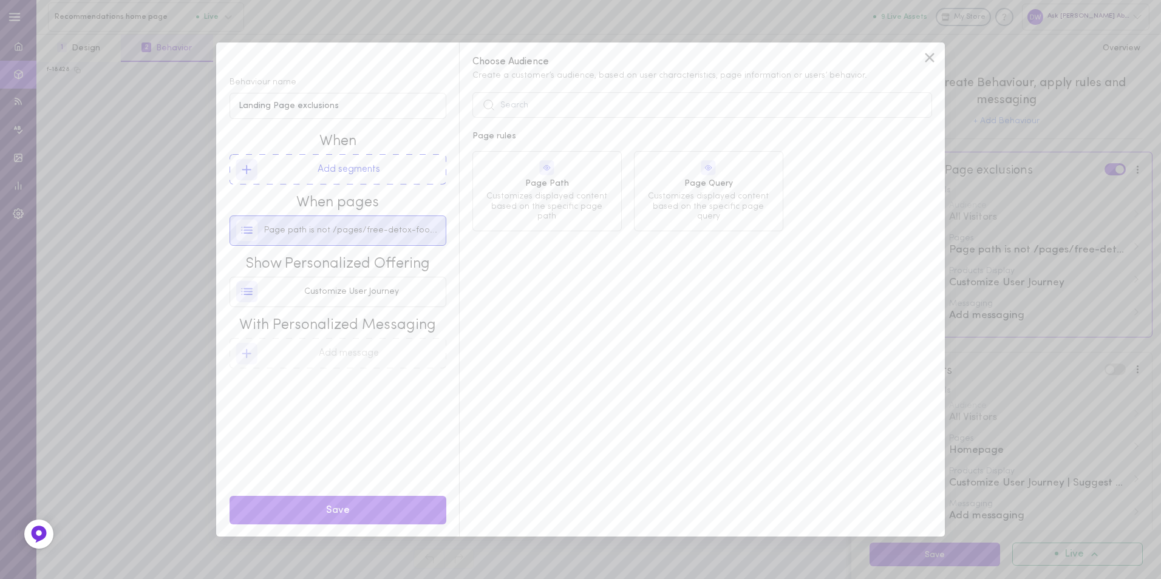
click at [377, 240] on div "Page path is not /pages/free-detox-food-guide" at bounding box center [337, 230] width 203 height 29
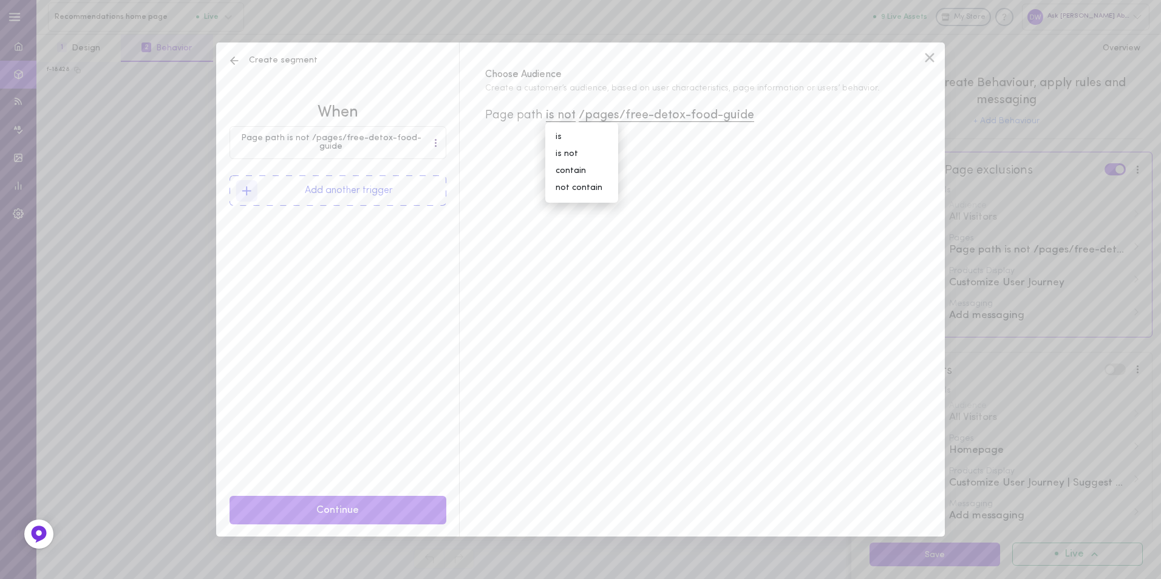
click at [693, 177] on div "Choose Audience Create a customer’s audience, based on user characteristics, pa…" at bounding box center [702, 289] width 486 height 494
click at [748, 118] on span "/pages/free-detox-food-guide" at bounding box center [666, 115] width 175 height 13
click at [692, 141] on input at bounding box center [655, 141] width 118 height 24
paste input "/pages/health-in-a-glass"
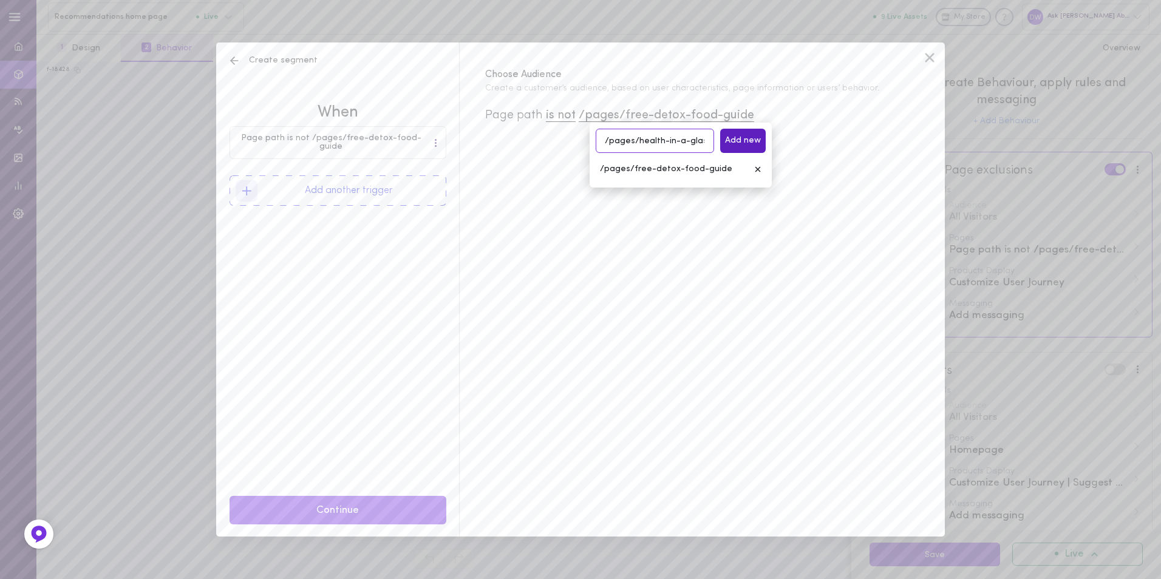
type input "/pages/health-in-a-glass"
click at [747, 142] on button "Add new" at bounding box center [743, 141] width 46 height 24
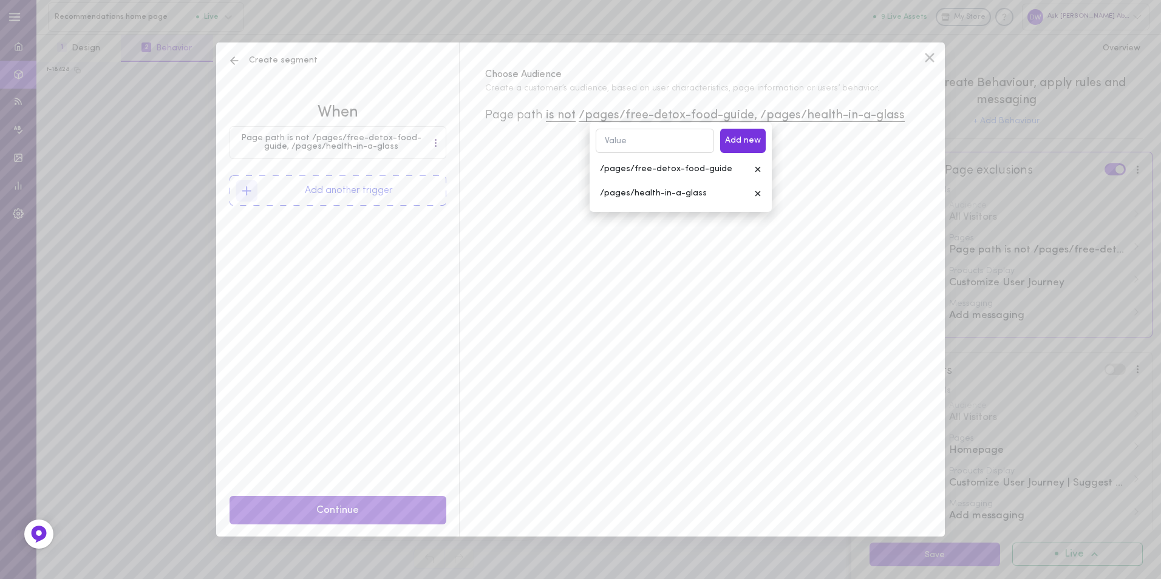
click at [417, 506] on button "Continue" at bounding box center [337, 510] width 217 height 29
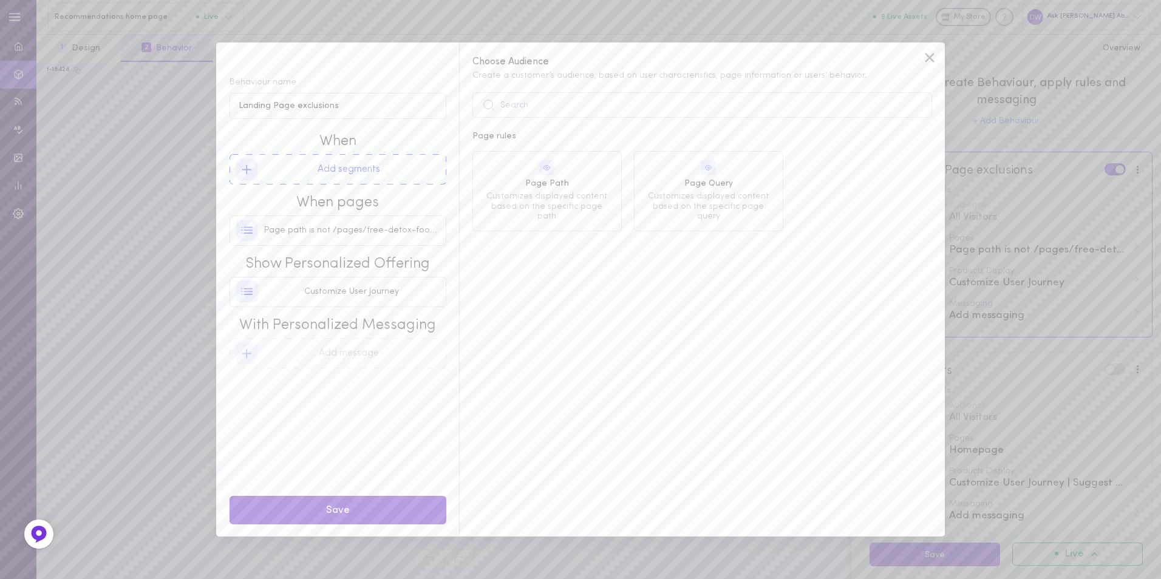
click at [420, 502] on button "Save" at bounding box center [337, 510] width 217 height 29
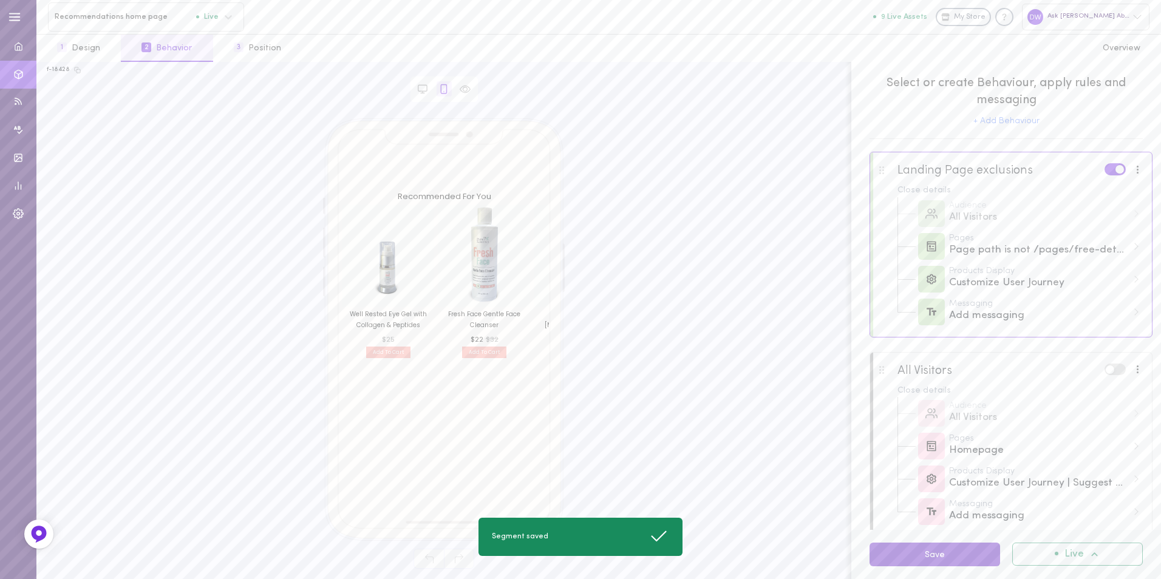
click at [936, 559] on button "Save" at bounding box center [934, 555] width 131 height 24
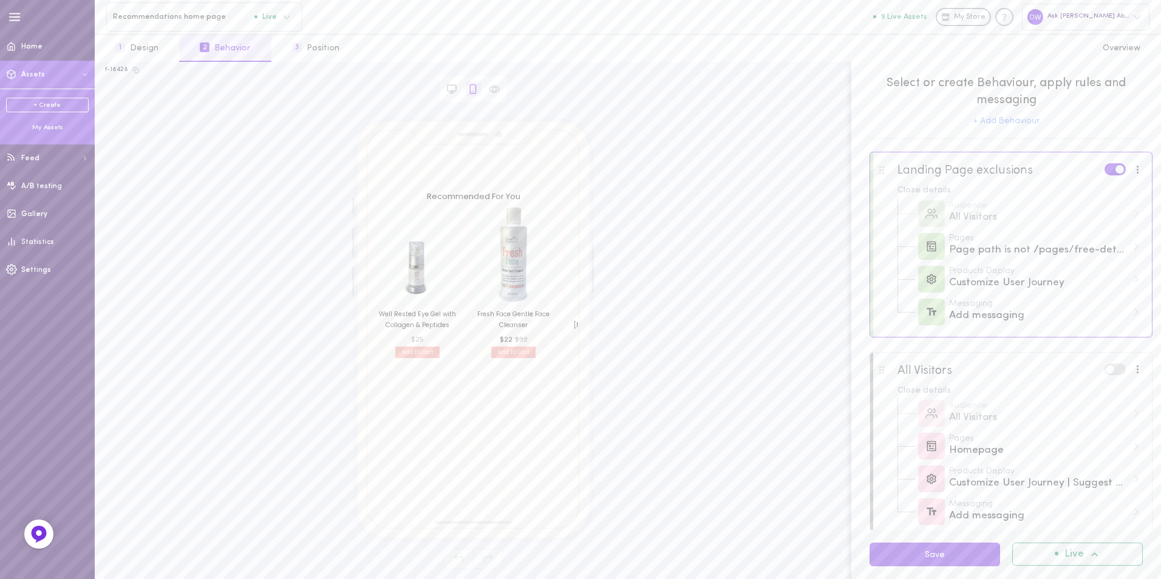
click at [50, 125] on div "My Assets" at bounding box center [47, 127] width 83 height 9
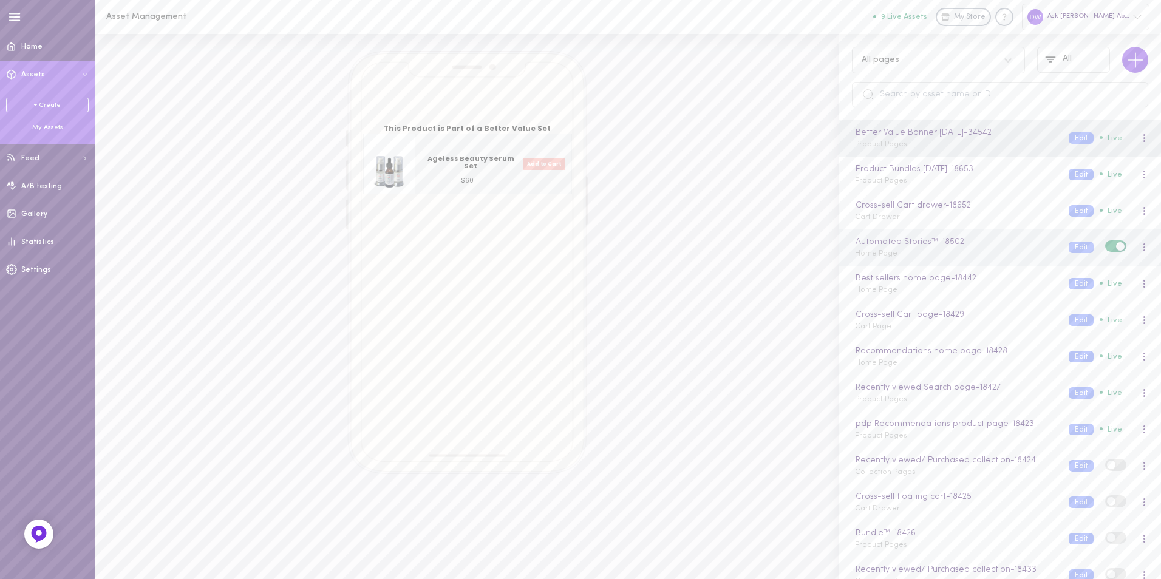
click at [987, 252] on div "Automated Stories™ - 18502 Home Page" at bounding box center [953, 248] width 214 height 24
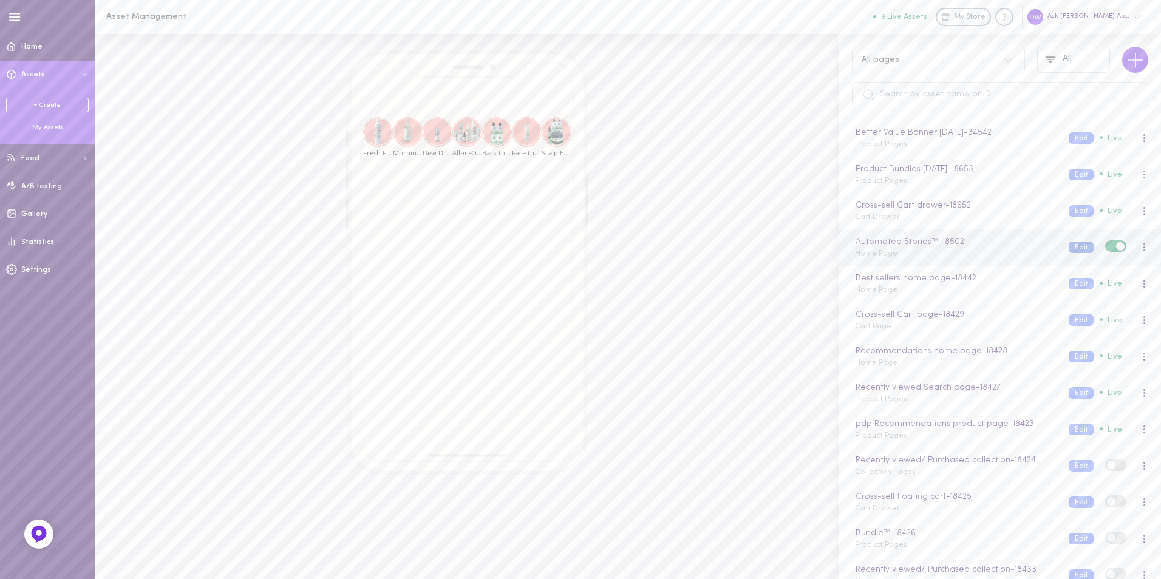
click at [1069, 248] on button "Edit" at bounding box center [1081, 248] width 25 height 12
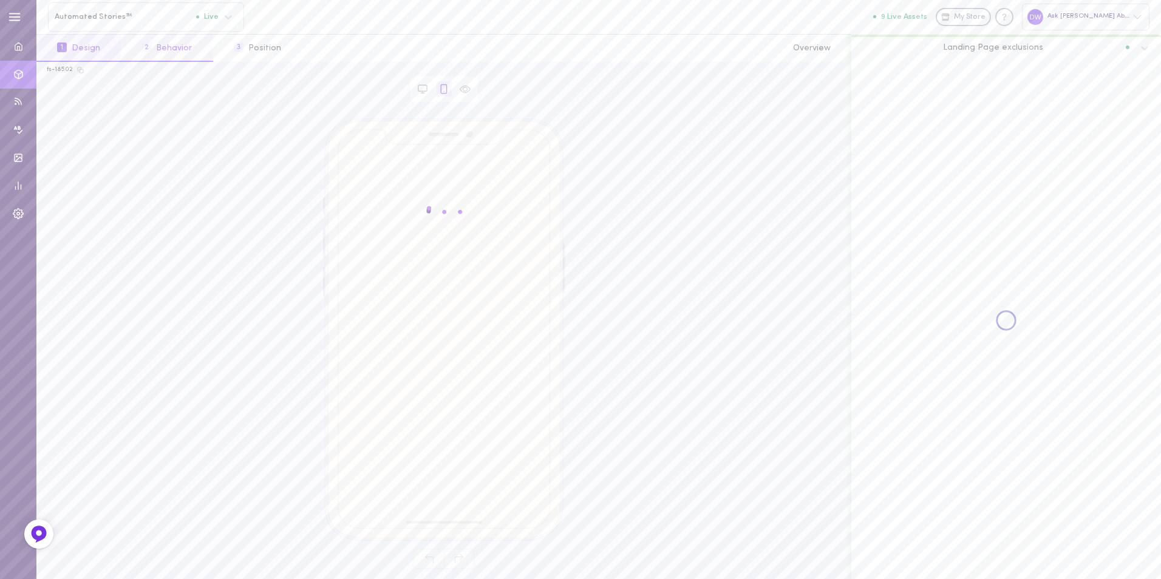
click at [177, 37] on button "2 Behavior" at bounding box center [167, 48] width 92 height 27
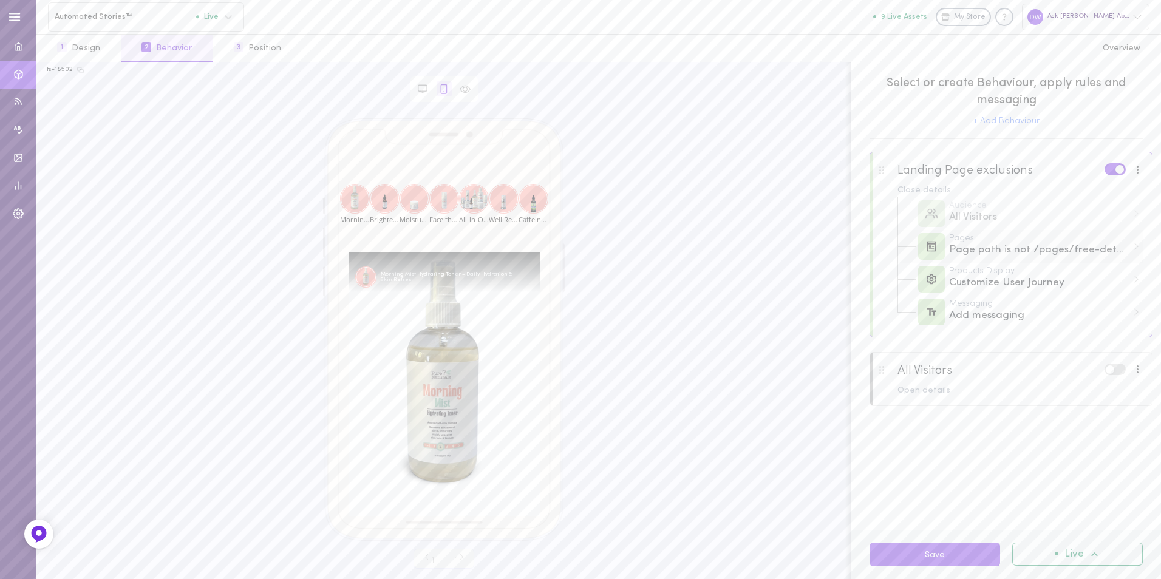
click at [1092, 257] on div "Page path is not /pages/free-detox-food-guide, /pages/health-in-a-glass" at bounding box center [1038, 250] width 178 height 15
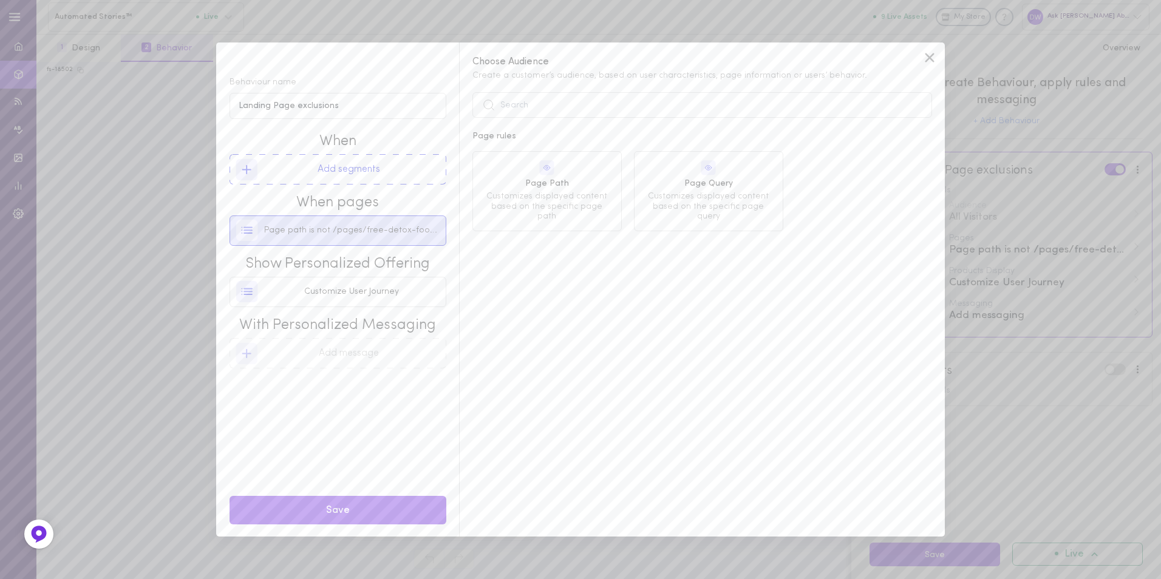
click at [395, 239] on div "Page path is not /pages/free-detox-food-guide, /pages/health-in-a-glass" at bounding box center [337, 230] width 203 height 29
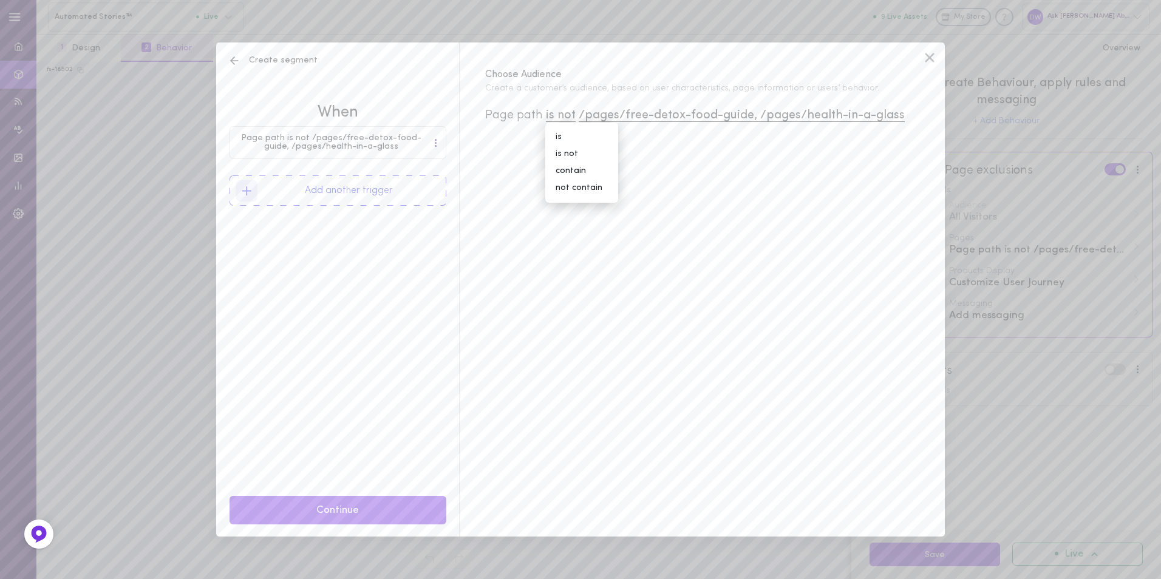
click at [632, 268] on div "Choose Audience Create a customer’s audience, based on user characteristics, pa…" at bounding box center [702, 289] width 486 height 494
click at [931, 58] on icon at bounding box center [929, 58] width 18 height 18
